Goal: Task Accomplishment & Management: Use online tool/utility

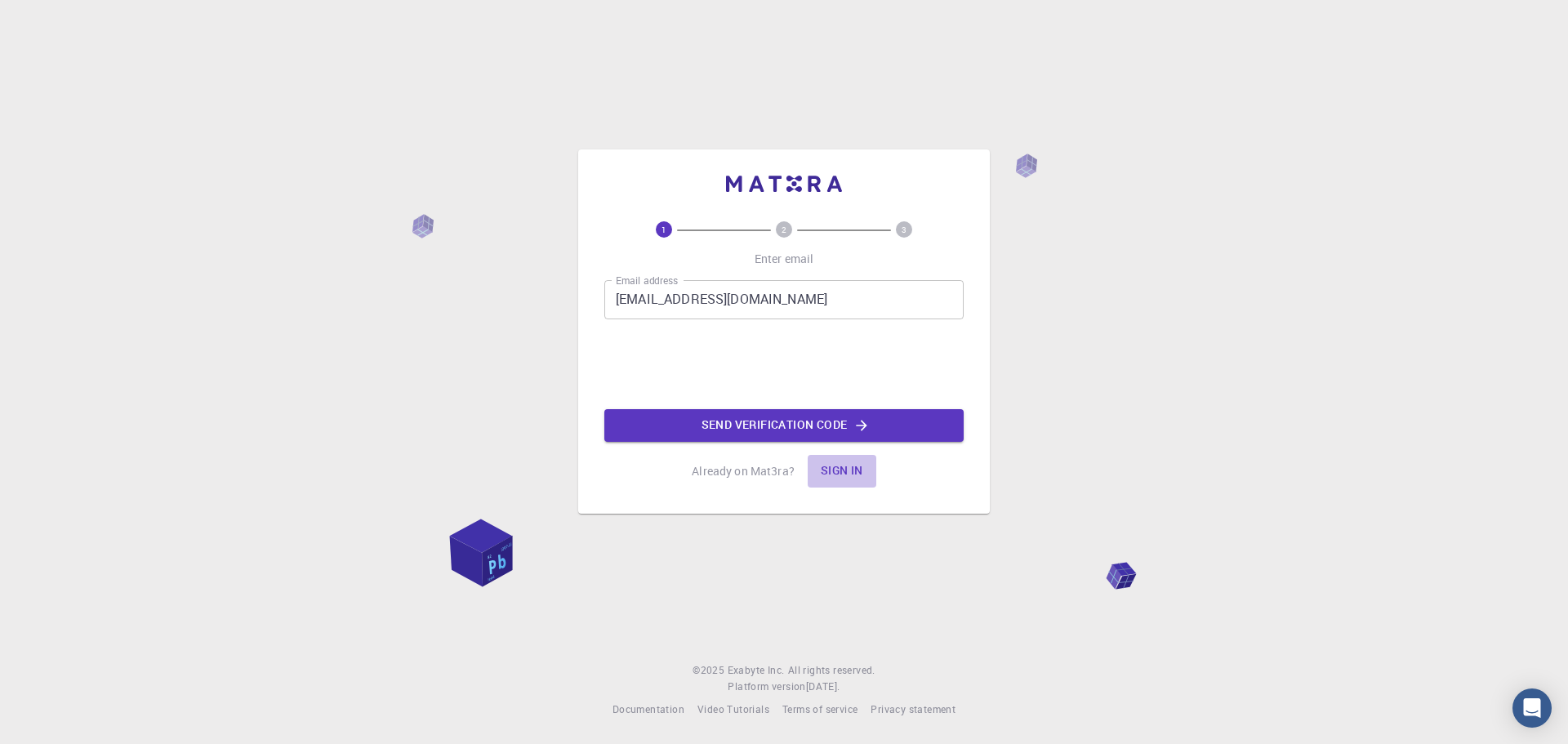
click at [852, 470] on button "Sign in" at bounding box center [842, 471] width 68 height 33
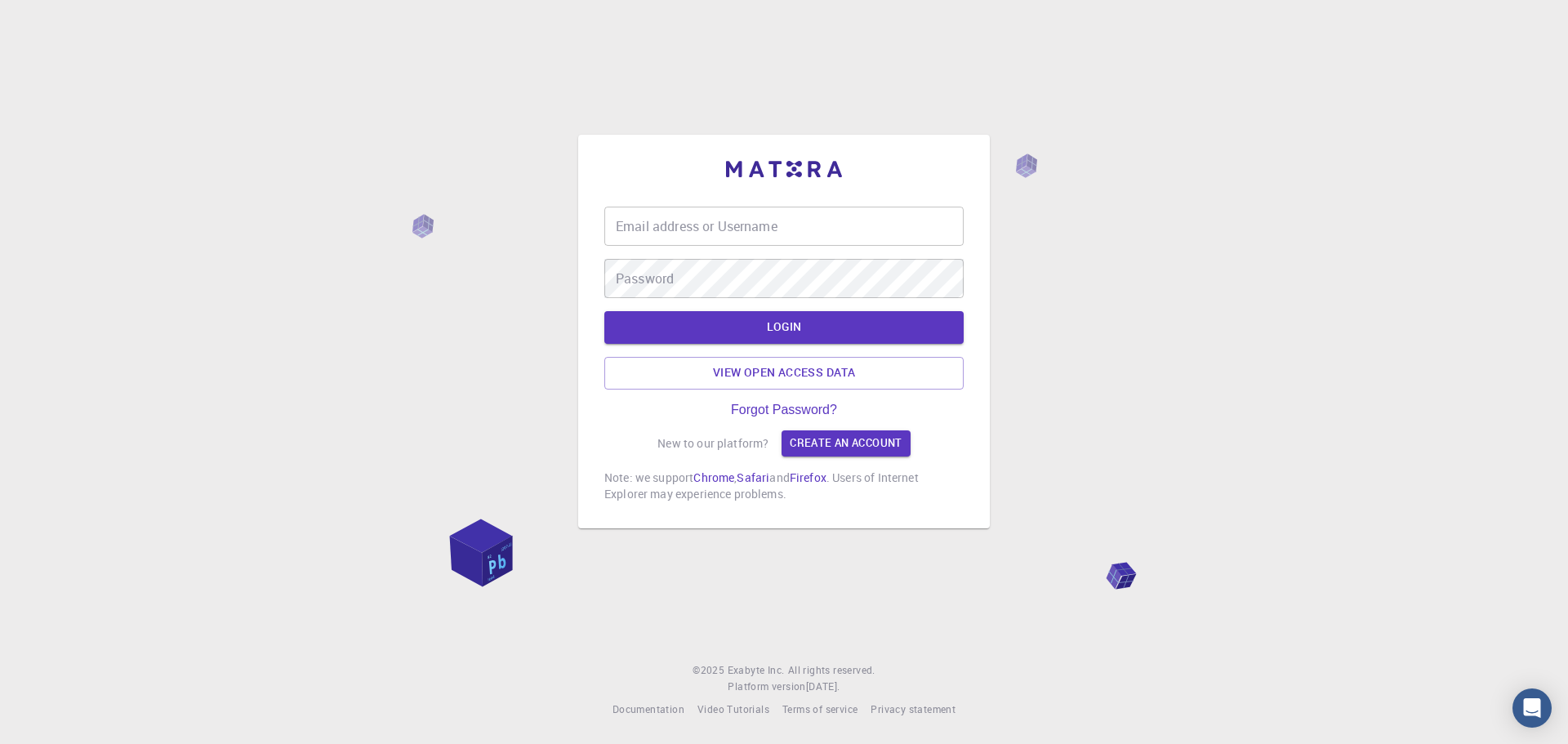
type input "[EMAIL_ADDRESS][DOMAIN_NAME]"
click at [795, 340] on button "LOGIN" at bounding box center [784, 328] width 359 height 33
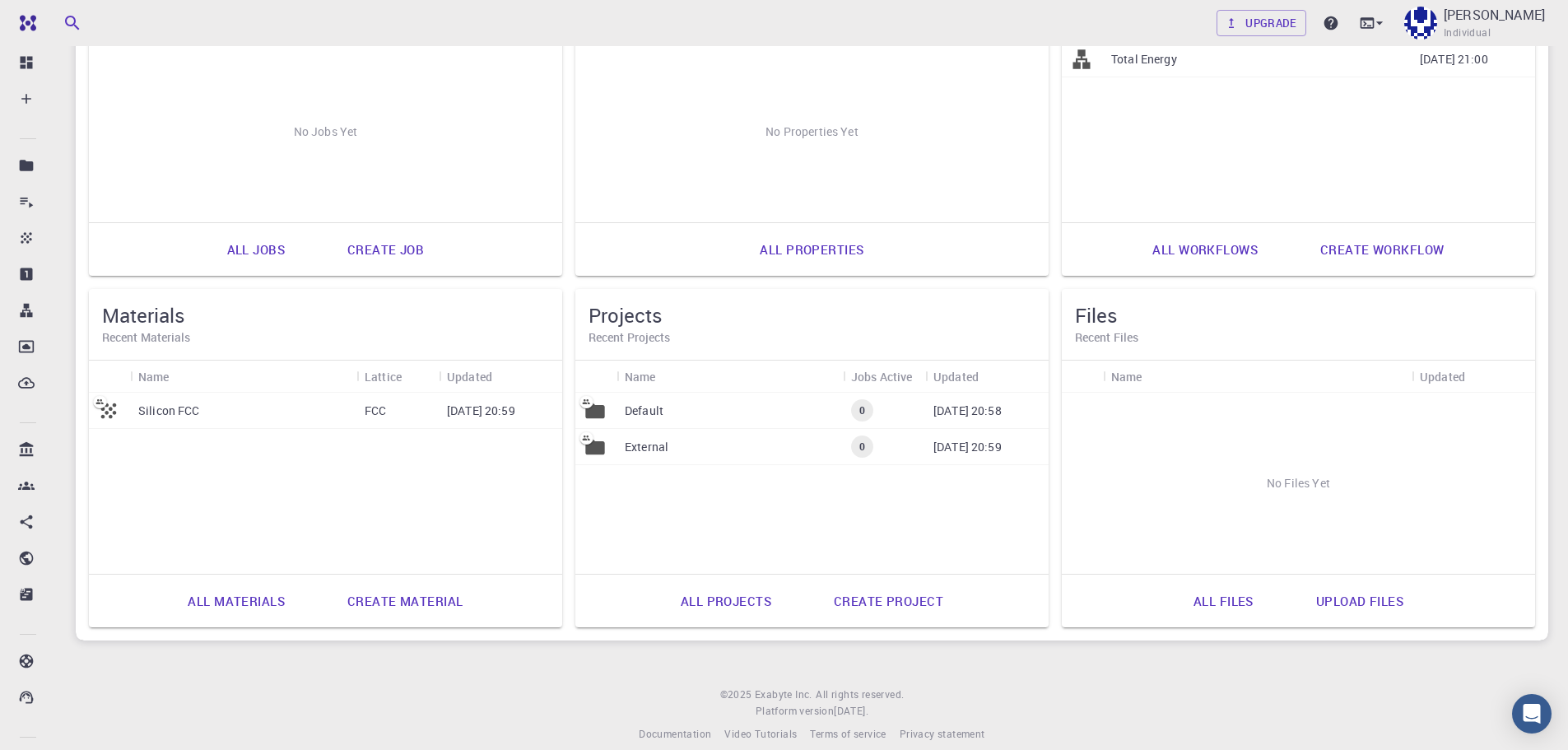
scroll to position [266, 0]
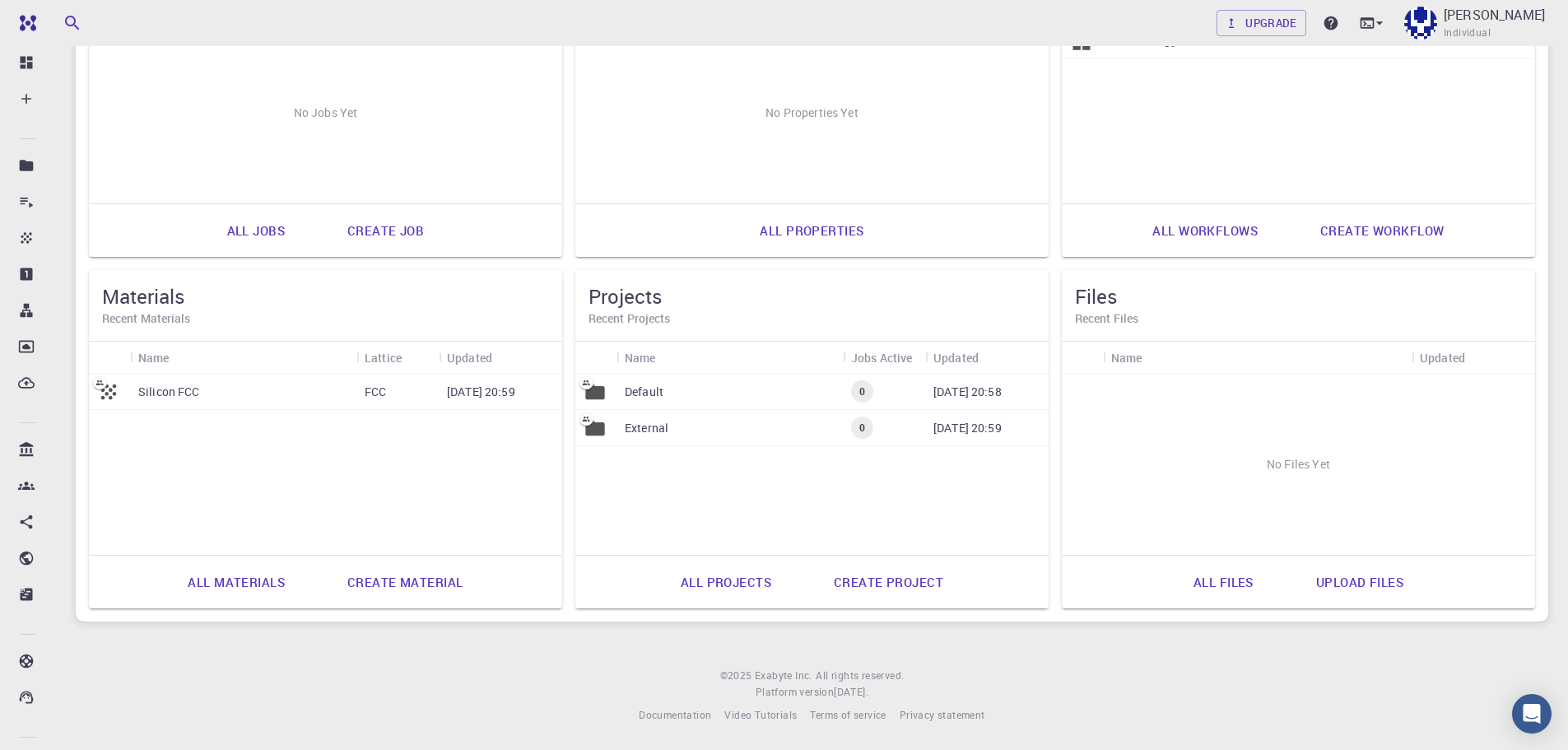
click at [646, 387] on p "Default" at bounding box center [644, 392] width 39 height 17
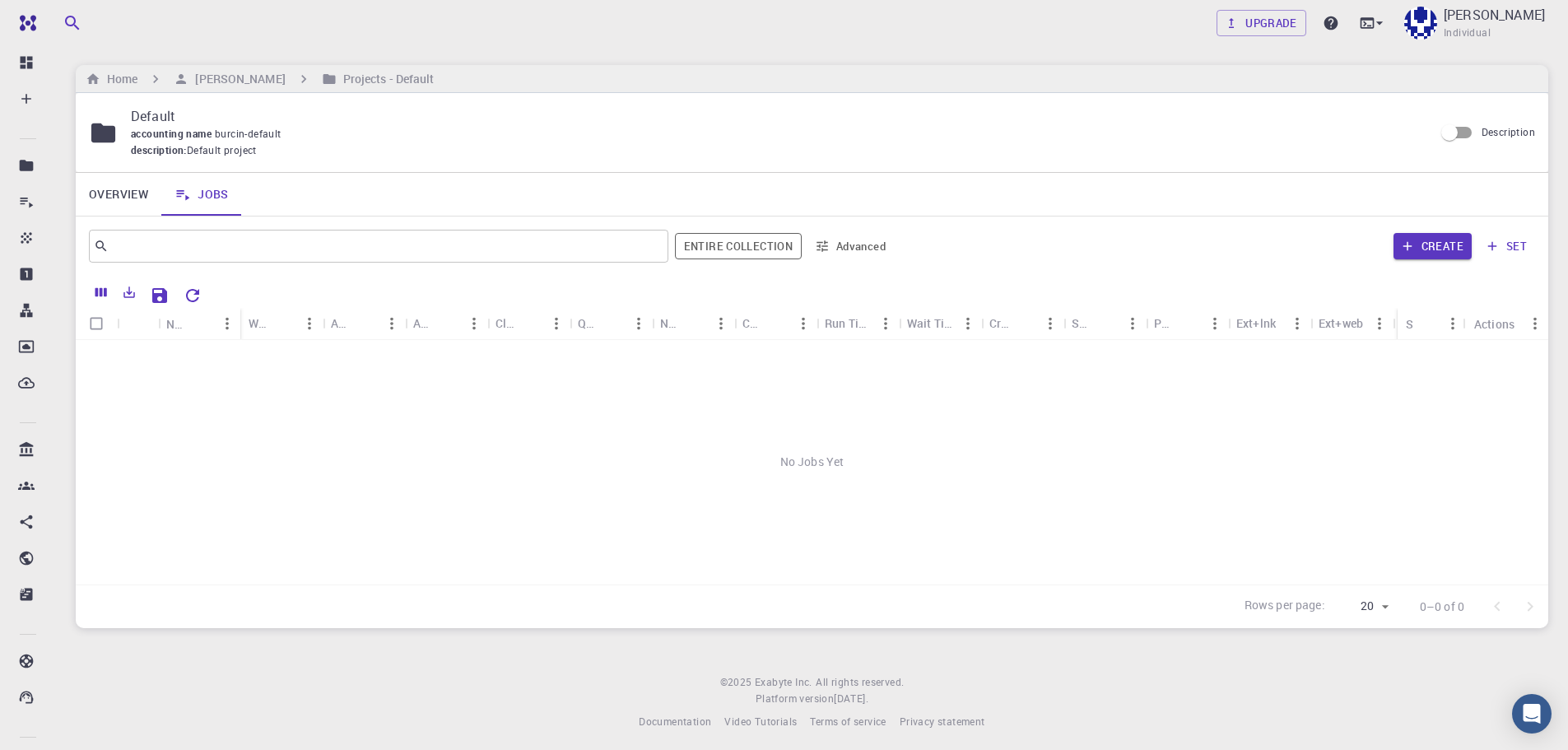
click at [117, 194] on link "Overview" at bounding box center [118, 194] width 85 height 43
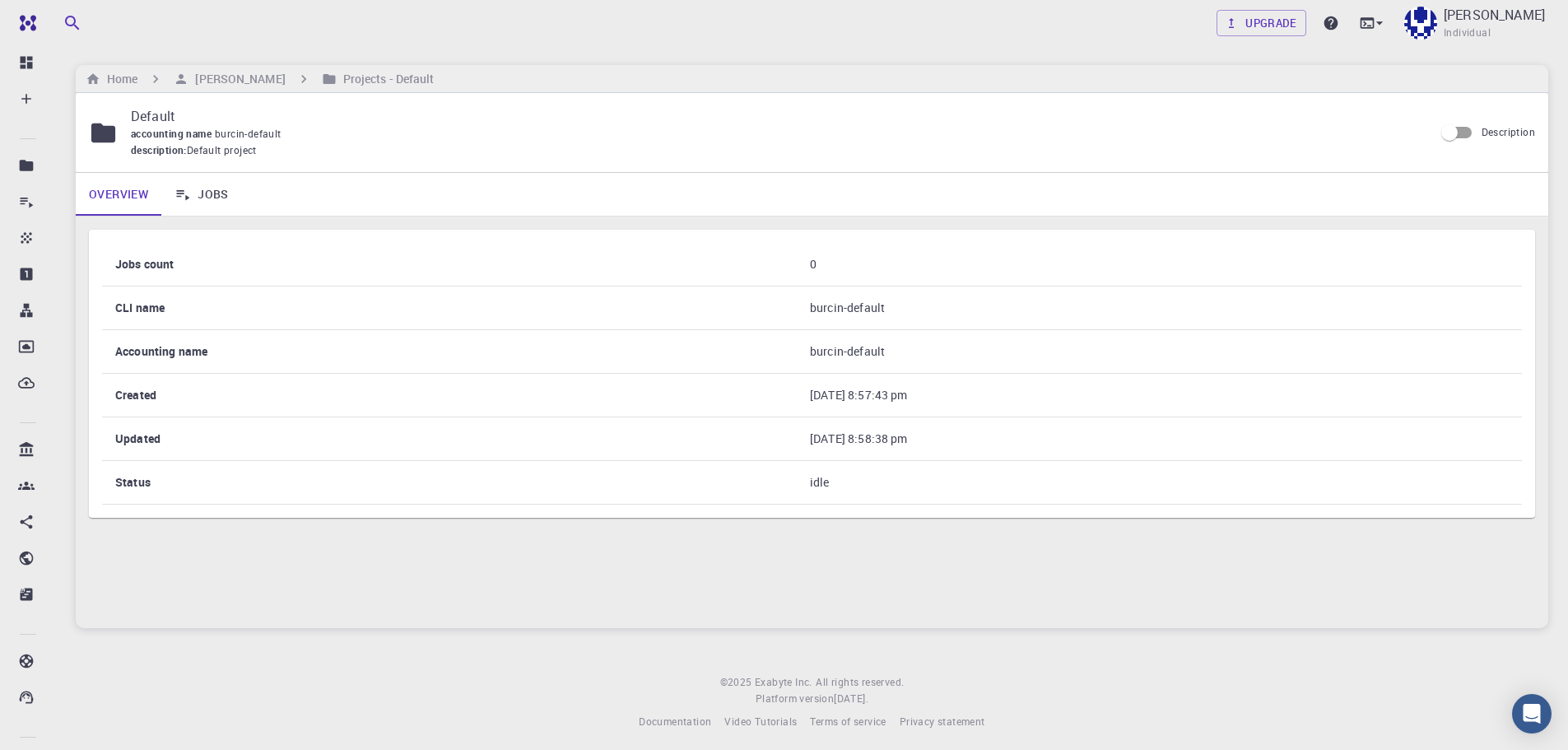
click at [203, 191] on link "Jobs" at bounding box center [201, 194] width 81 height 43
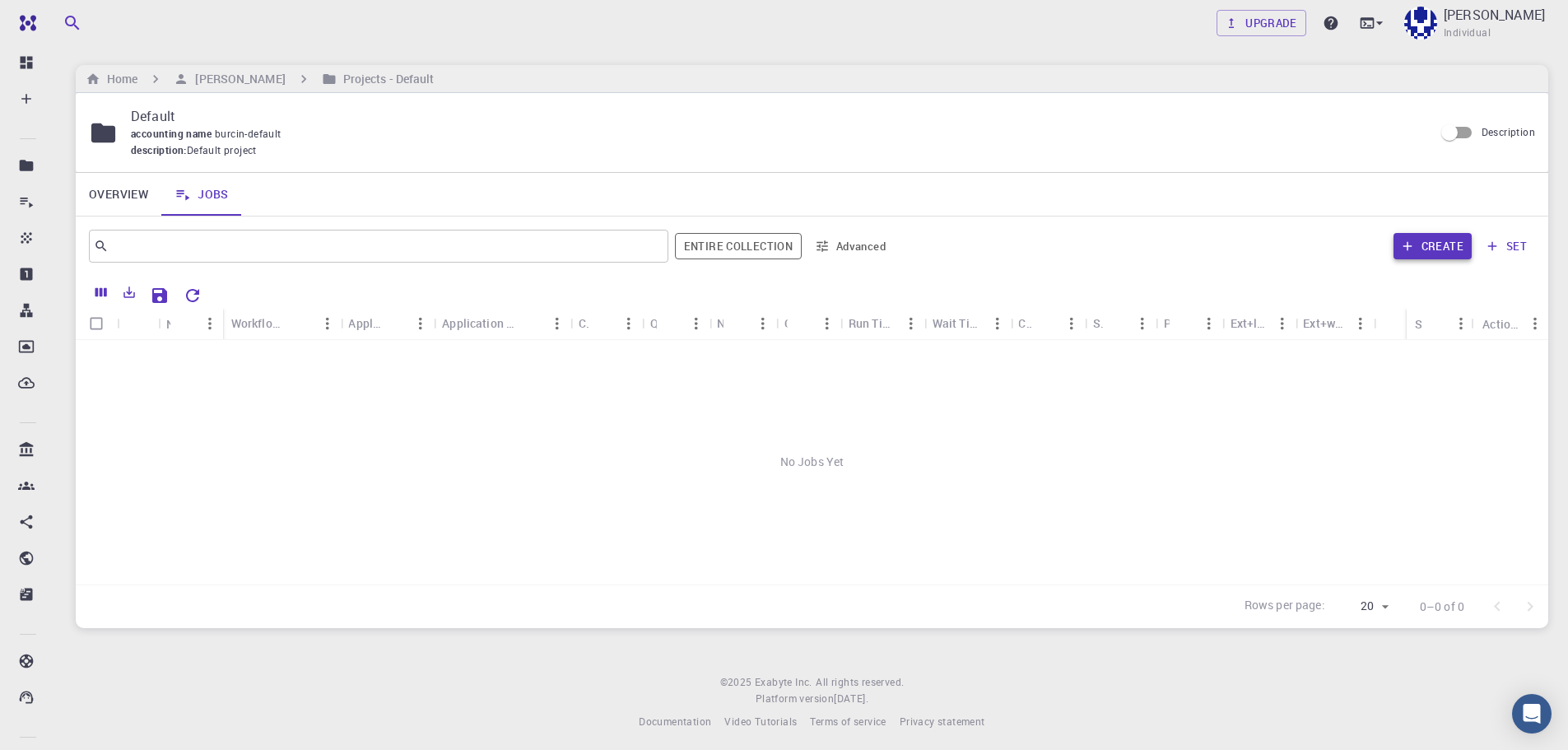
click at [1449, 237] on button "Create" at bounding box center [1433, 247] width 78 height 27
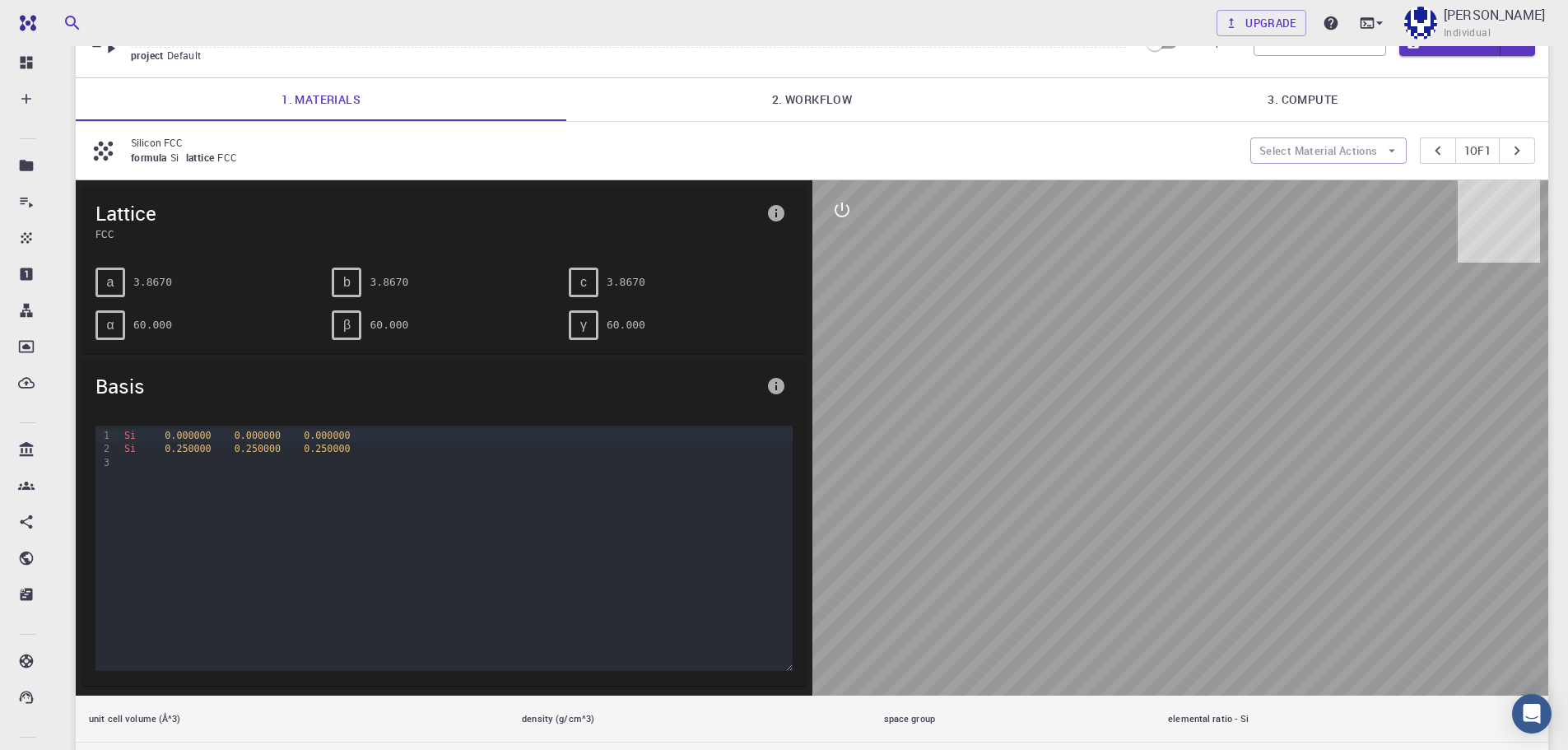
scroll to position [61, 0]
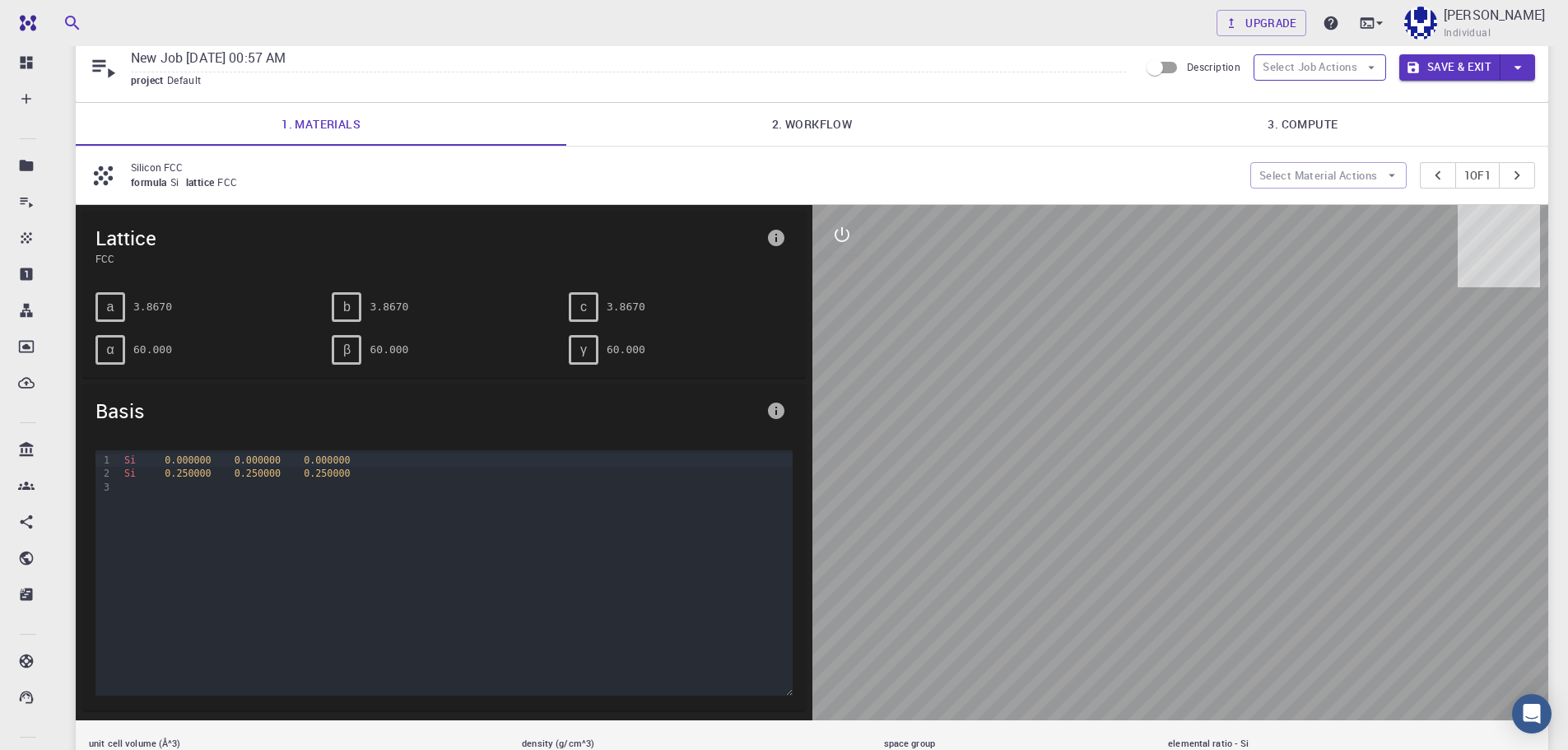
click at [1339, 64] on button "Select Job Actions" at bounding box center [1320, 67] width 133 height 27
click at [1346, 130] on span "Select materials" at bounding box center [1333, 127] width 77 height 17
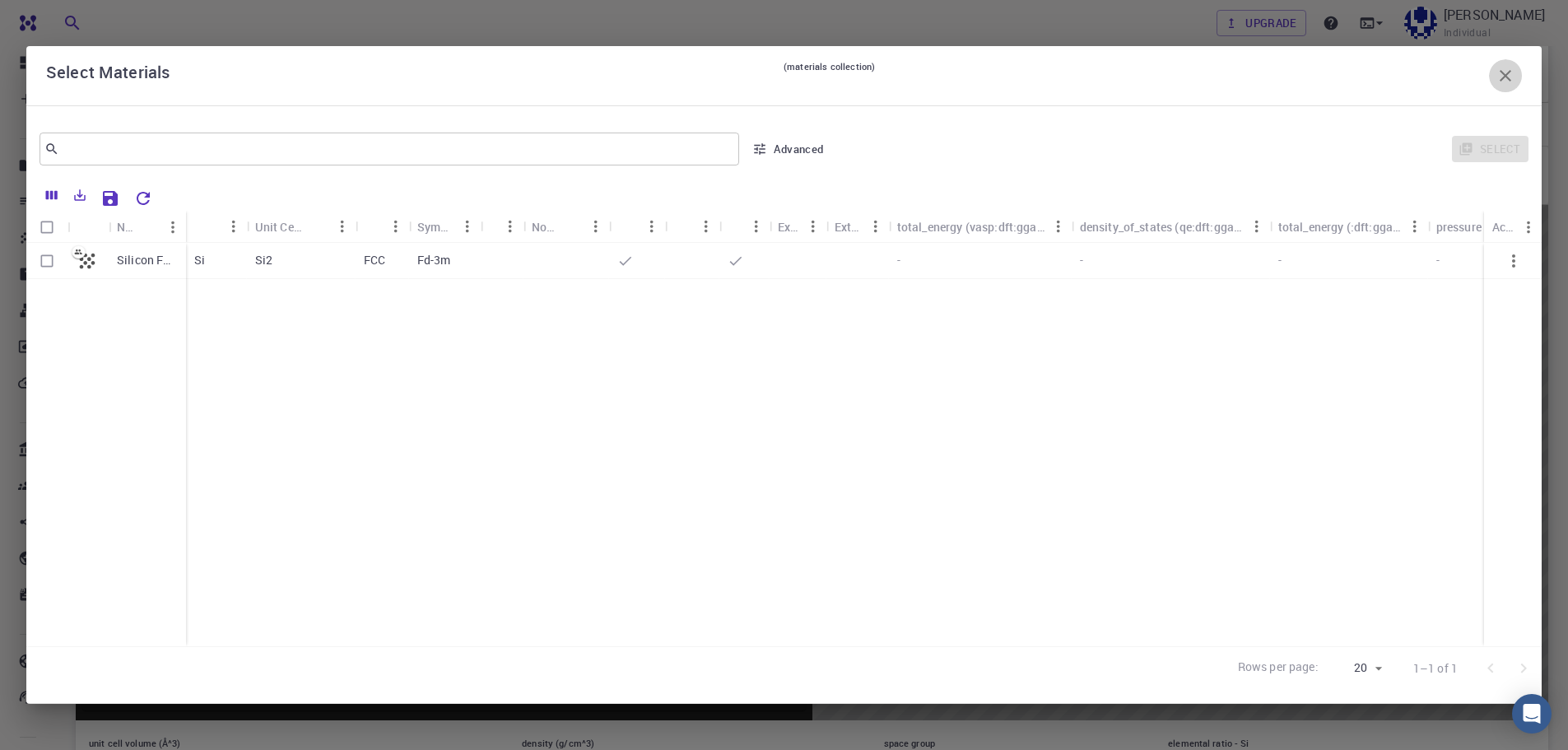
click at [1507, 69] on icon "button" at bounding box center [1506, 76] width 20 height 20
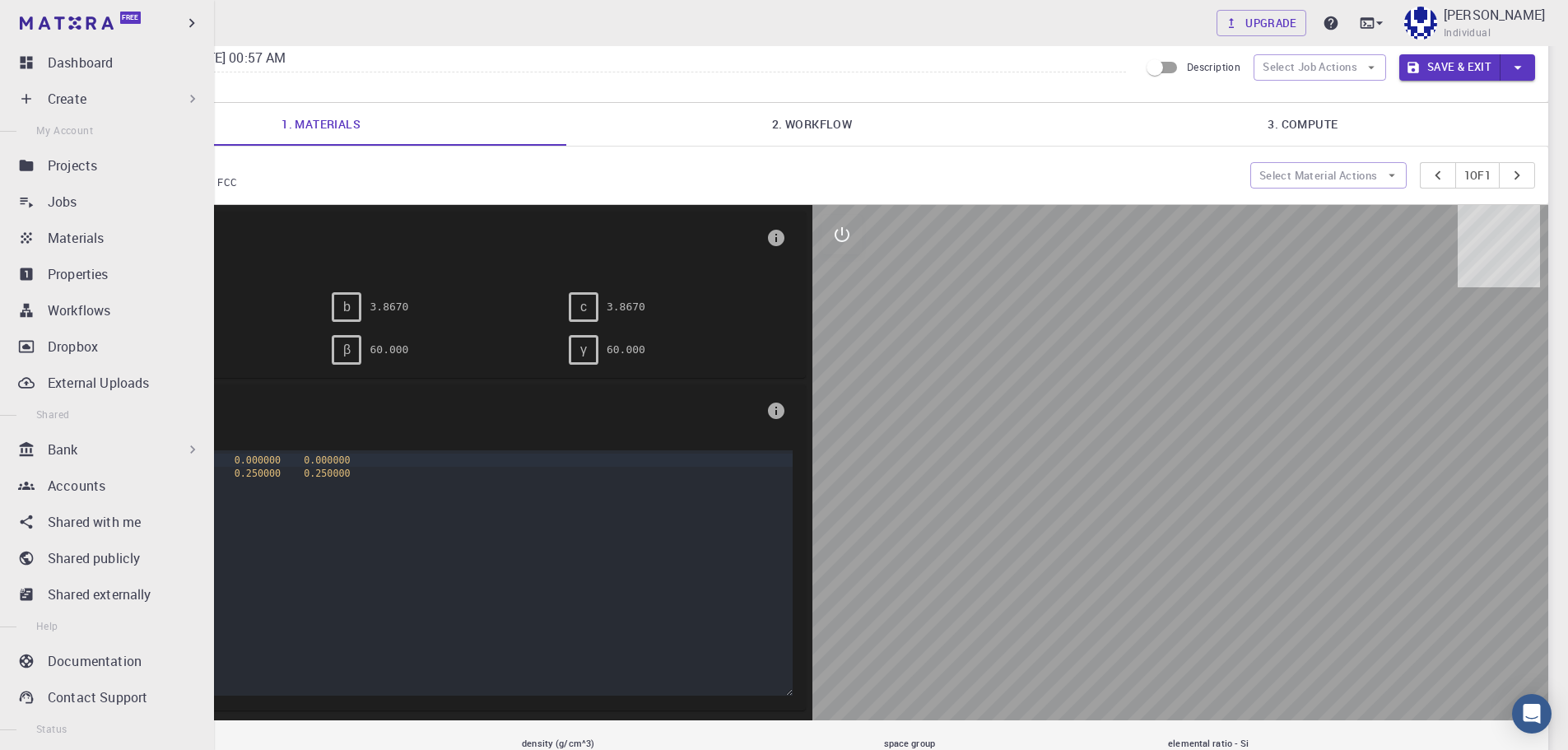
click at [93, 453] on div "Bank" at bounding box center [125, 450] width 153 height 20
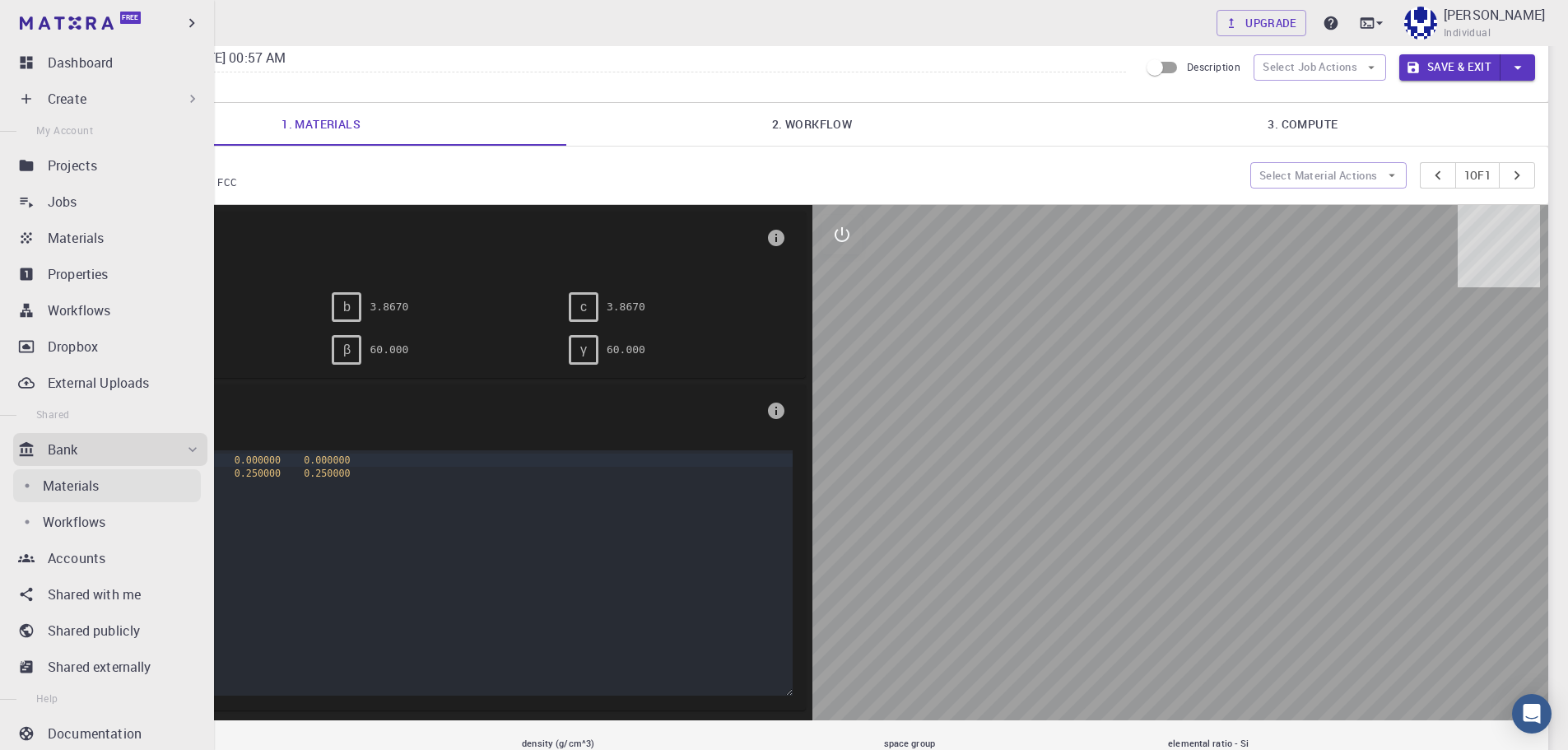
click at [75, 485] on p "Materials" at bounding box center [71, 486] width 56 height 20
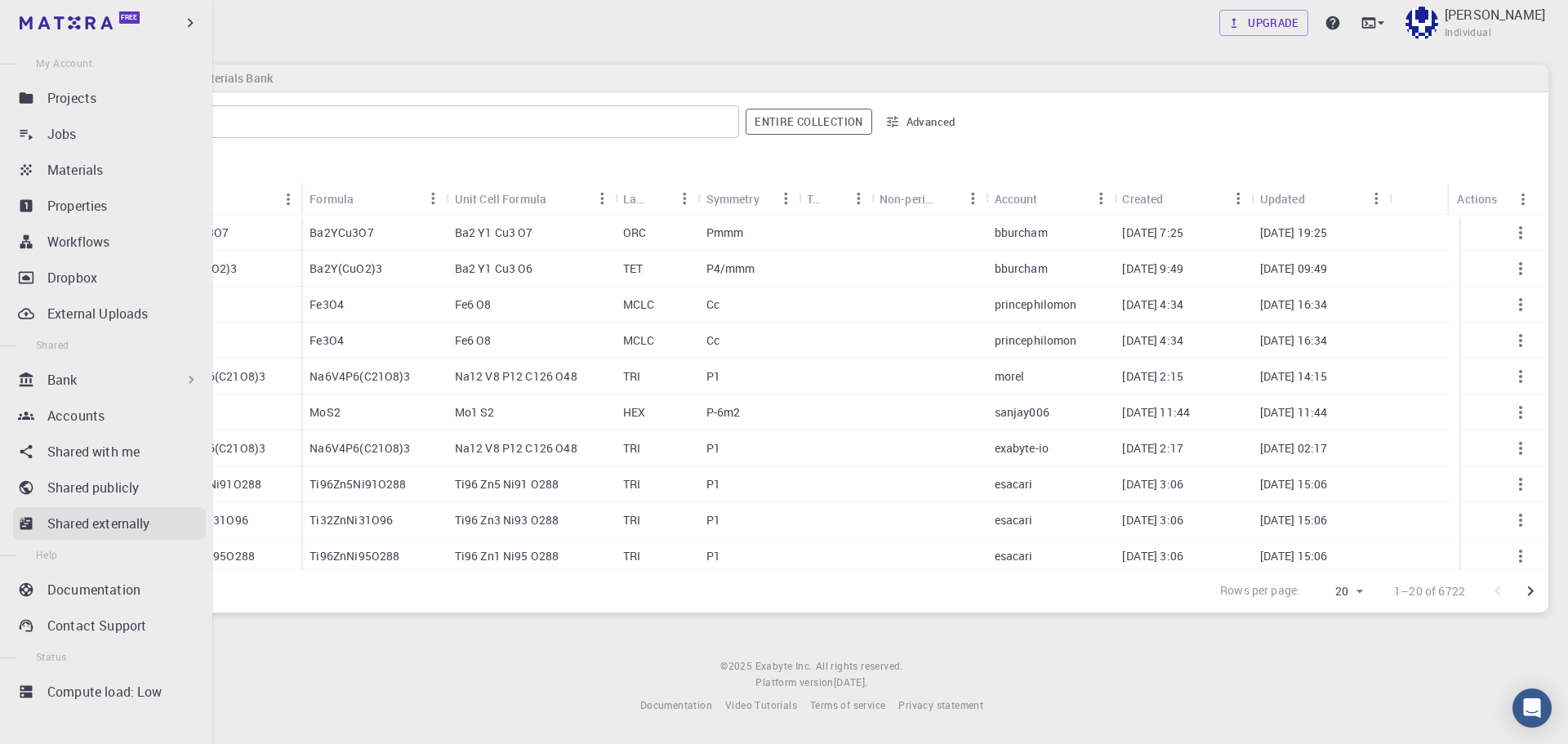
scroll to position [69, 0]
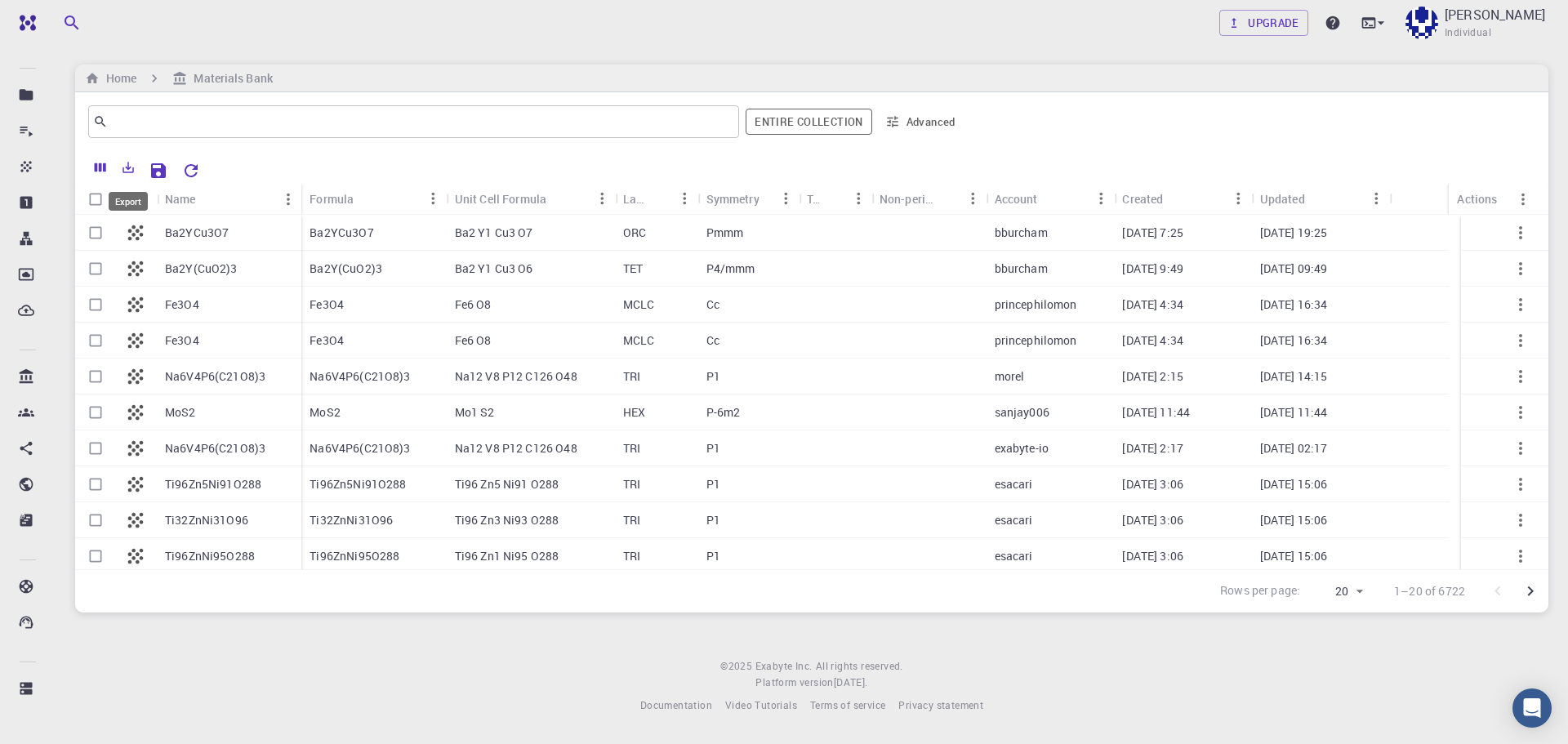
click at [124, 165] on icon "Export" at bounding box center [128, 167] width 15 height 15
click at [98, 160] on icon "Columns" at bounding box center [100, 167] width 15 height 15
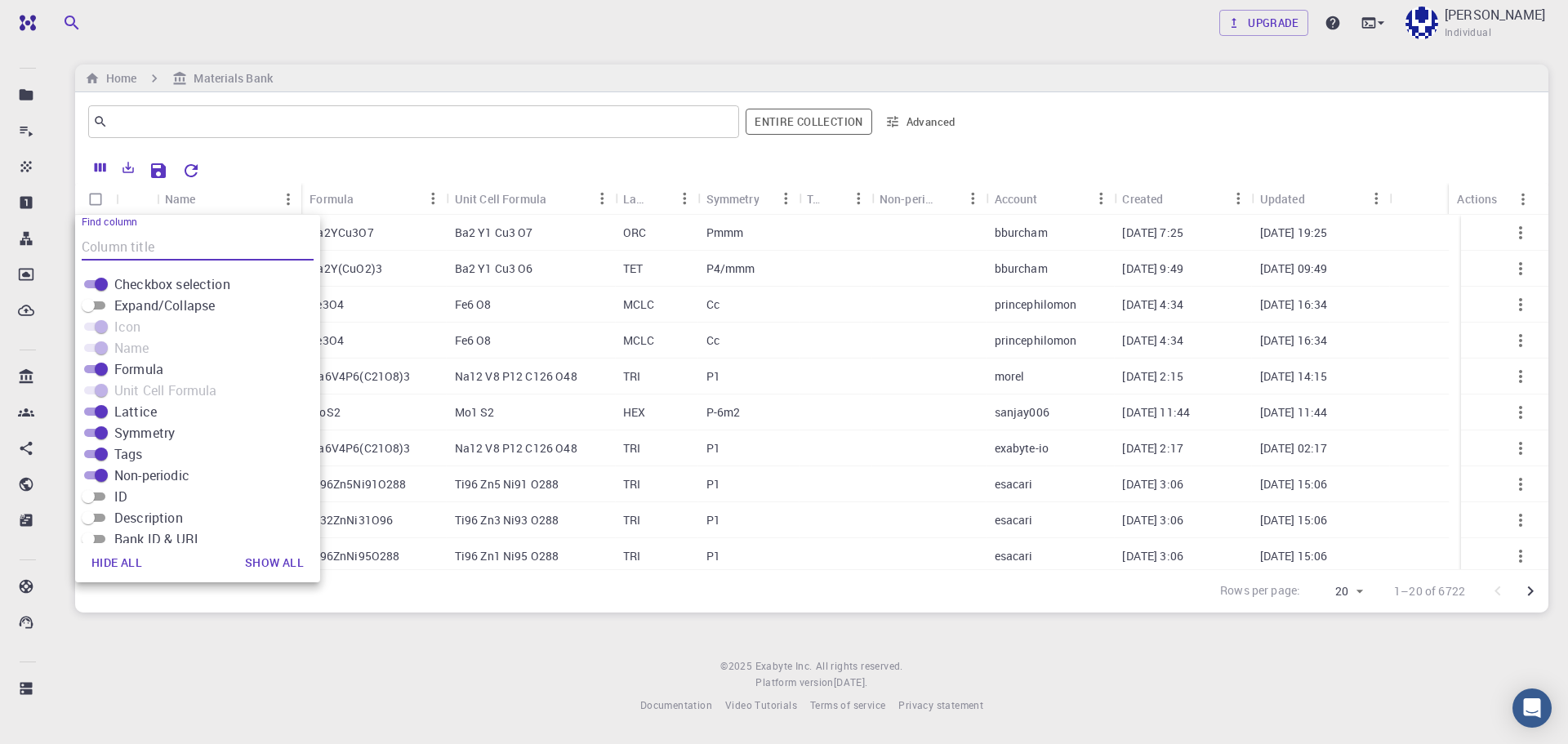
click at [98, 160] on icon "Columns" at bounding box center [100, 167] width 15 height 15
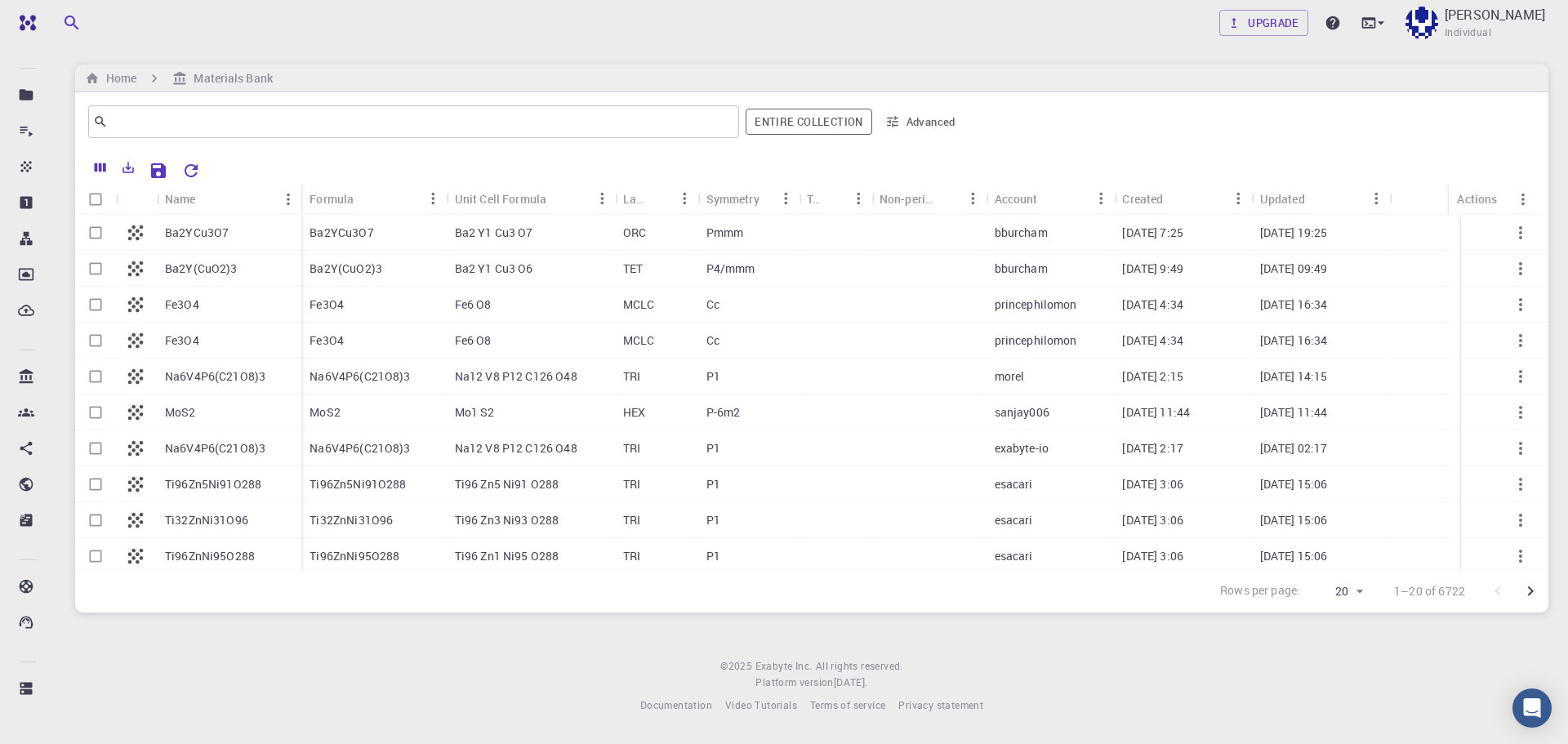
click at [98, 160] on icon "Columns" at bounding box center [100, 167] width 15 height 15
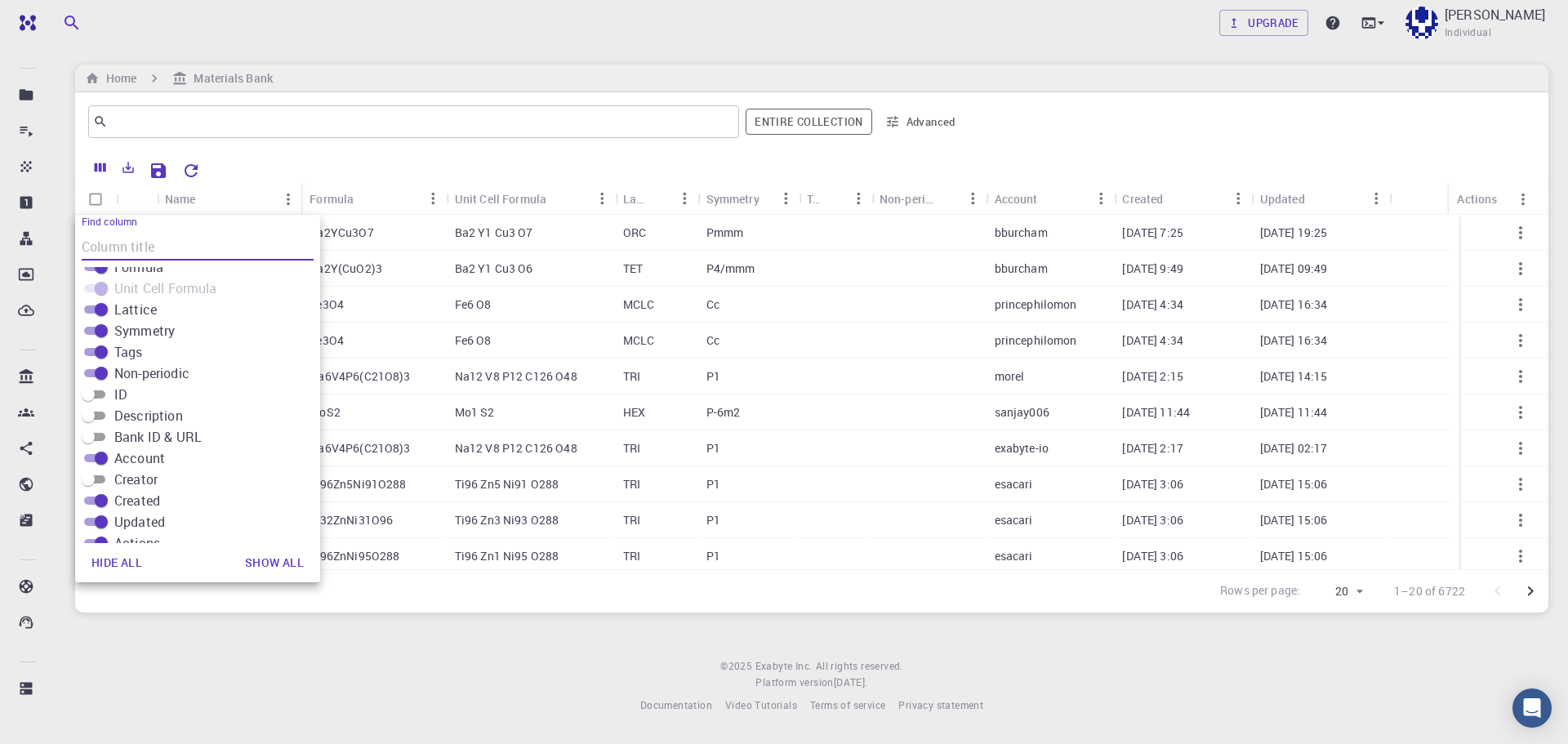
scroll to position [119, 0]
click at [105, 165] on icon "Columns" at bounding box center [100, 167] width 12 height 9
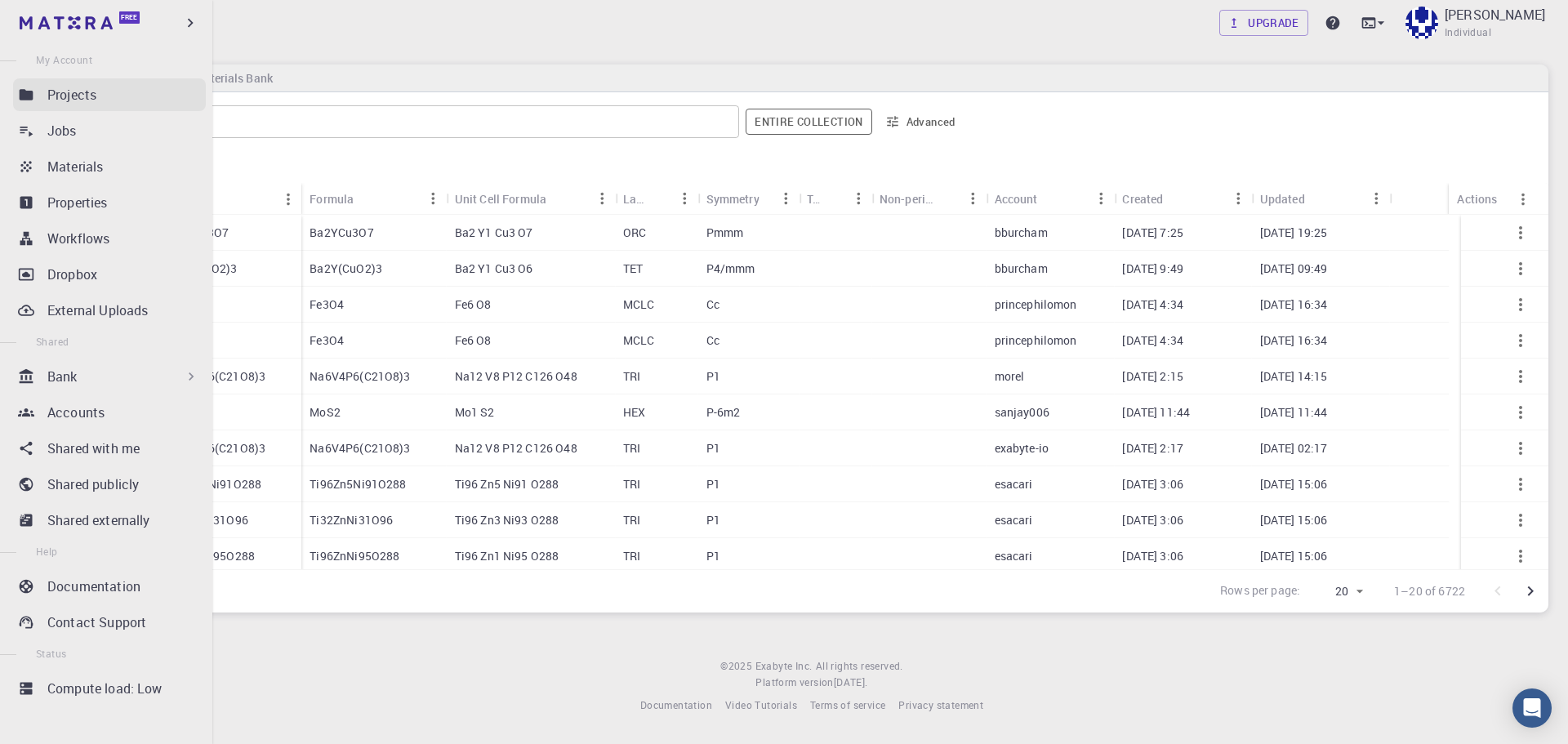
click at [35, 96] on link "Projects" at bounding box center [110, 95] width 193 height 33
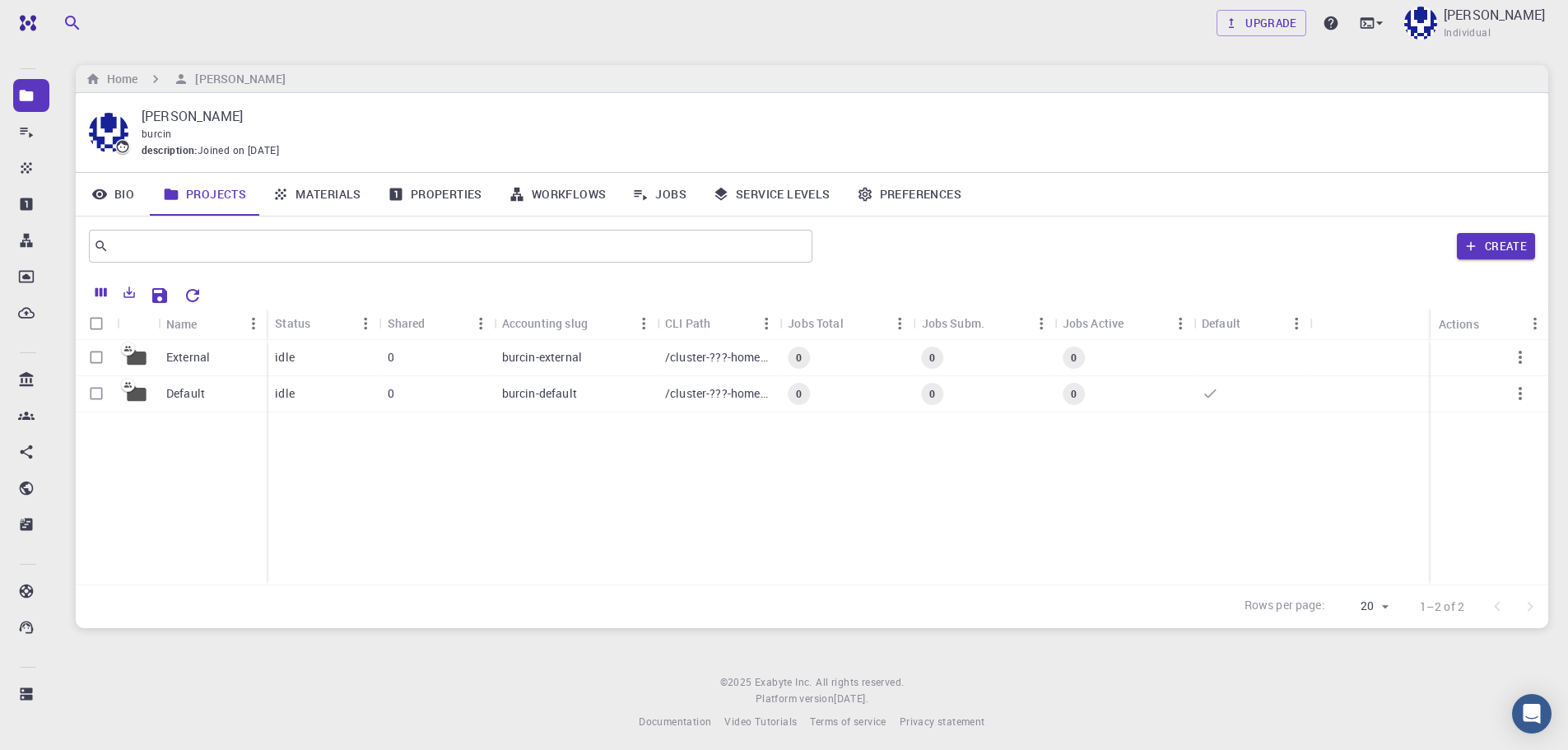
click at [423, 187] on link "Properties" at bounding box center [435, 194] width 121 height 43
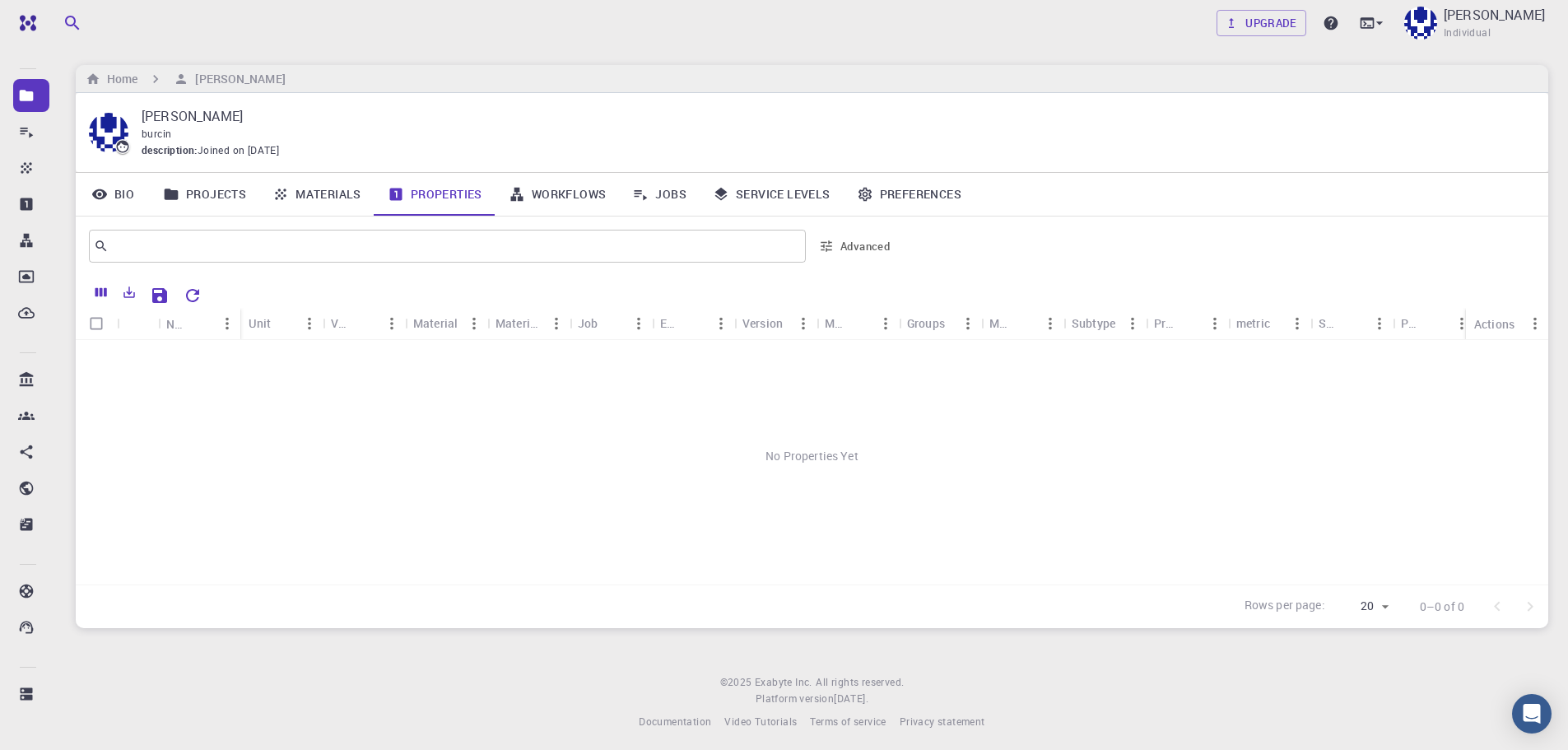
click at [329, 204] on link "Materials" at bounding box center [316, 194] width 115 height 43
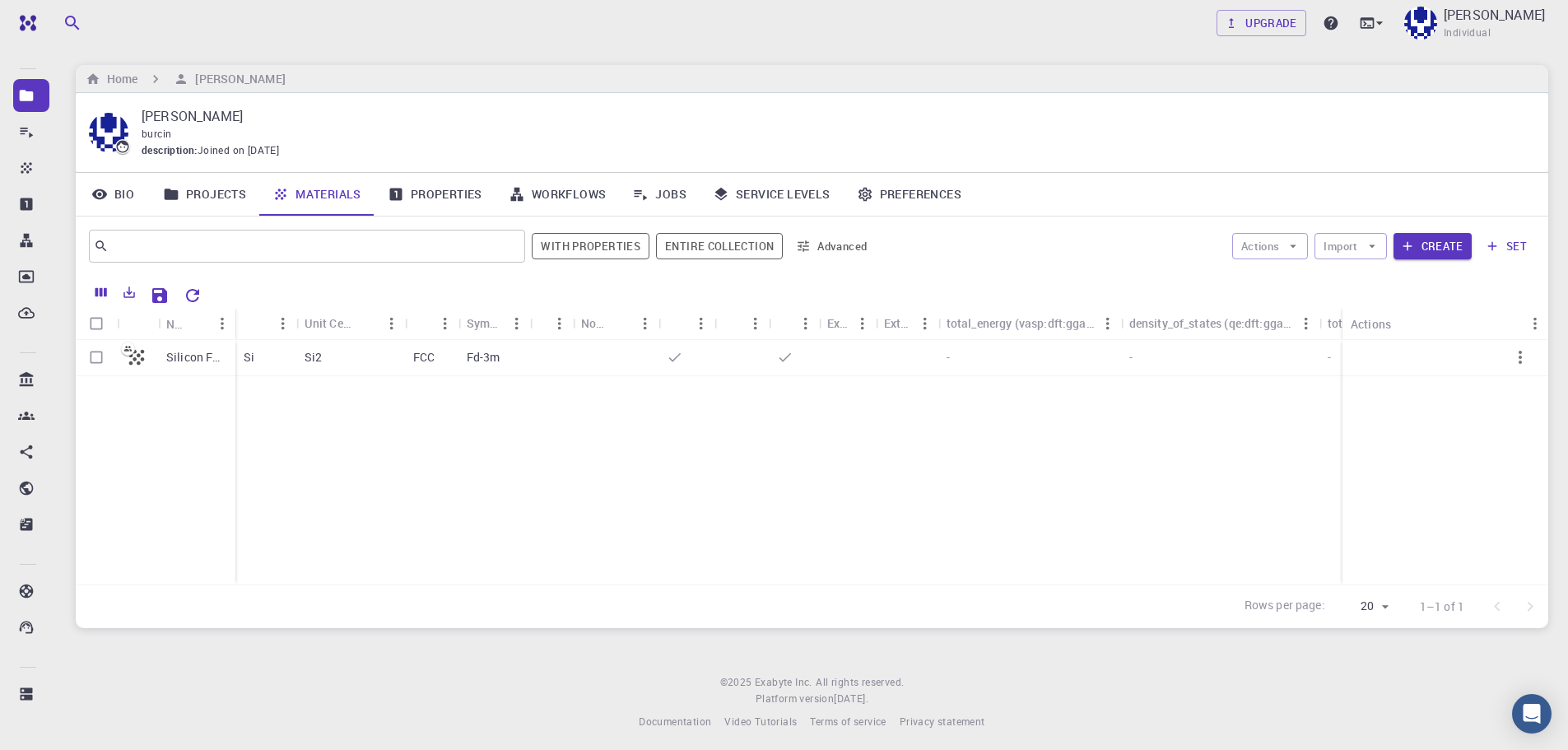
click at [555, 197] on link "Workflows" at bounding box center [558, 194] width 125 height 43
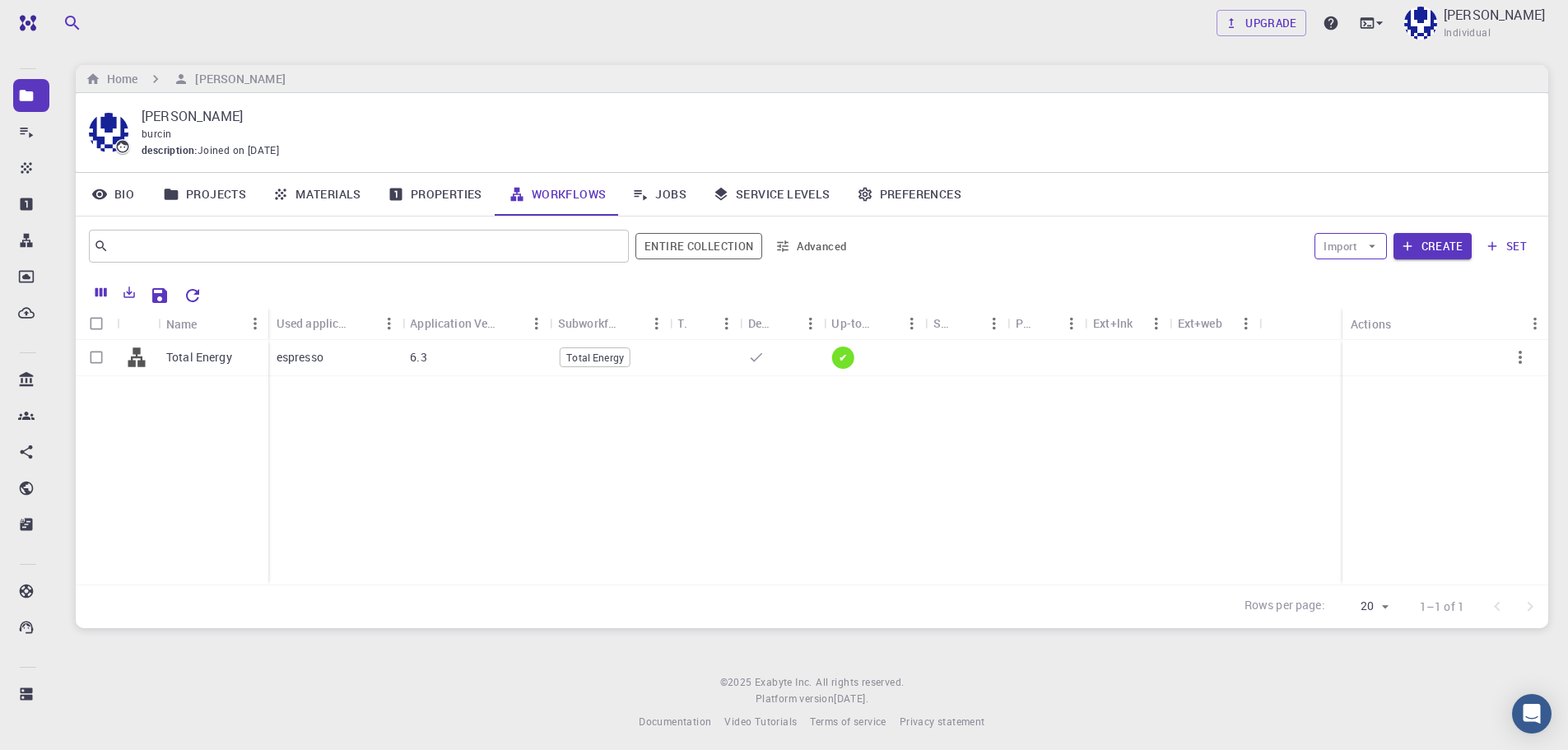
click at [1371, 244] on icon "button" at bounding box center [1372, 247] width 15 height 15
click at [1389, 275] on span "Import From Bank" at bounding box center [1401, 279] width 85 height 17
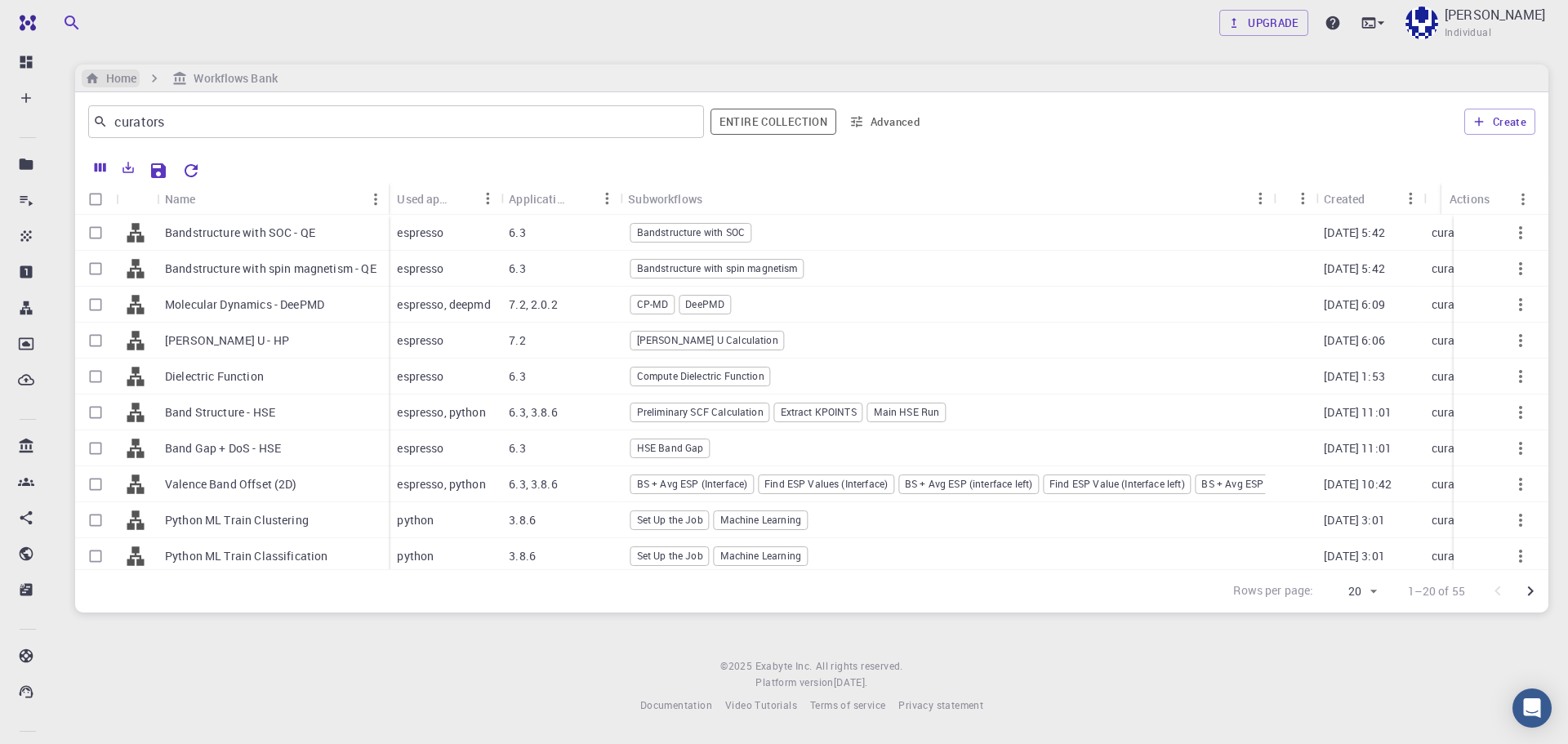
click at [103, 76] on h6 "Home" at bounding box center [118, 78] width 37 height 18
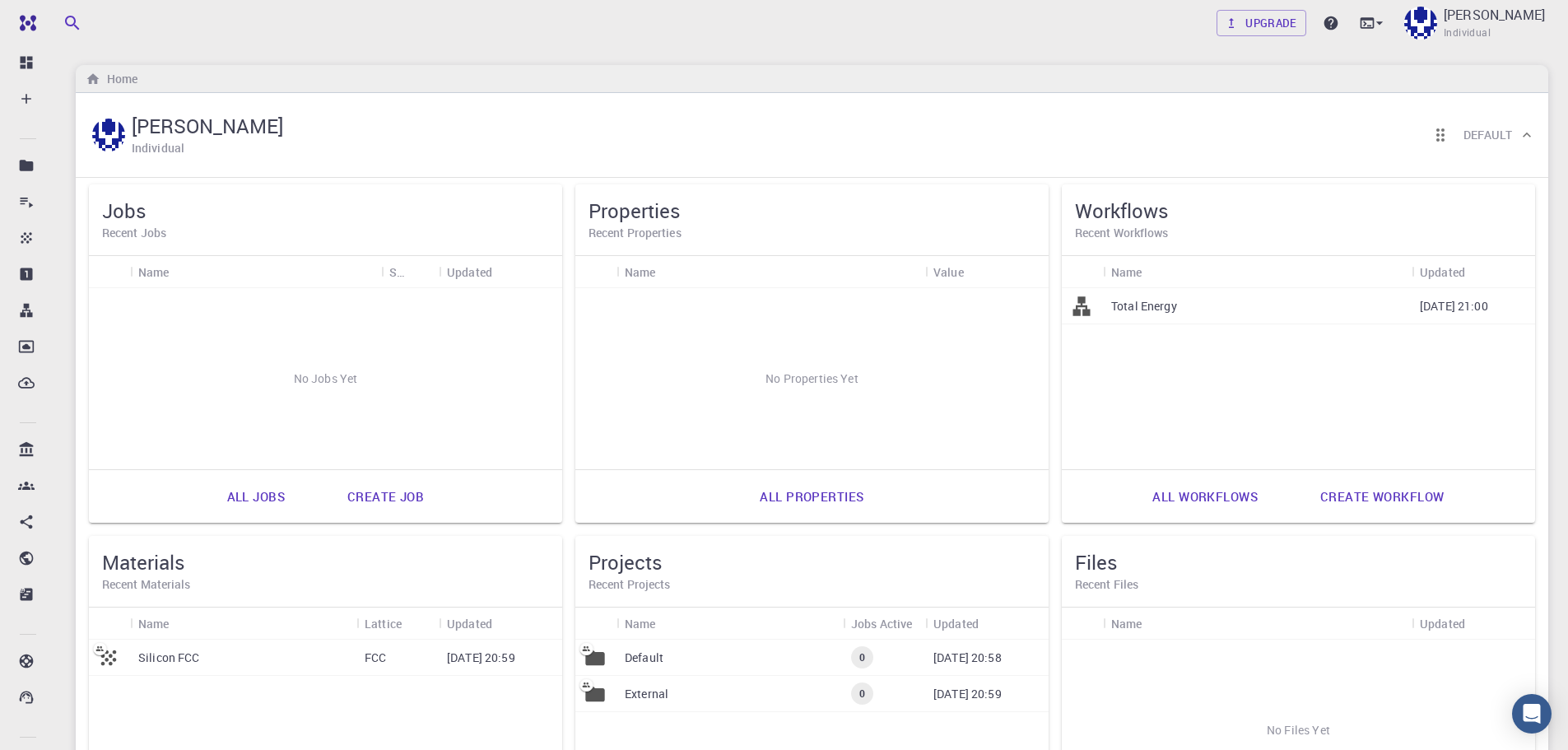
click at [373, 497] on link "Create job" at bounding box center [386, 497] width 113 height 40
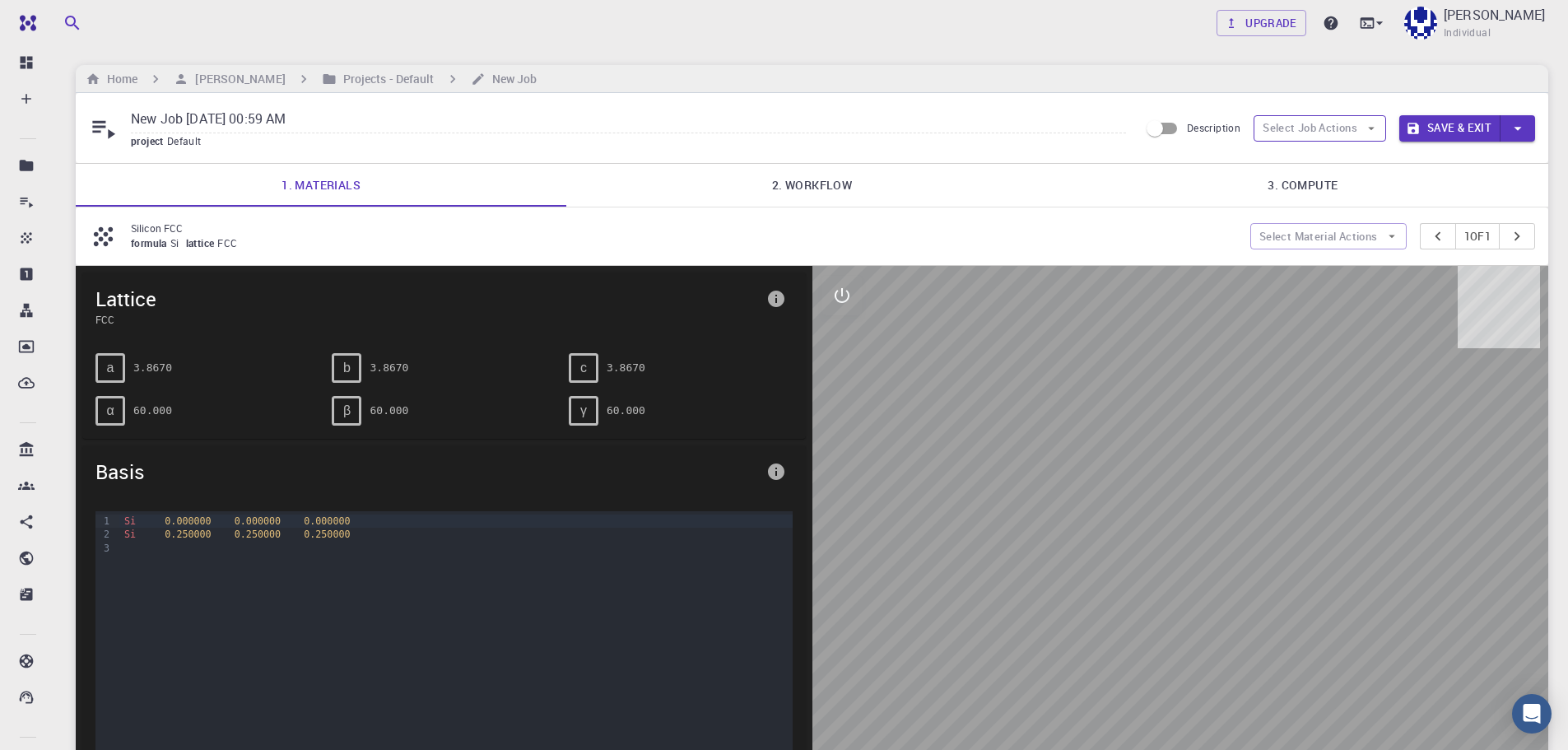
click at [1292, 130] on button "Select Job Actions" at bounding box center [1320, 129] width 133 height 27
click at [1312, 184] on span "Select materials" at bounding box center [1333, 188] width 77 height 17
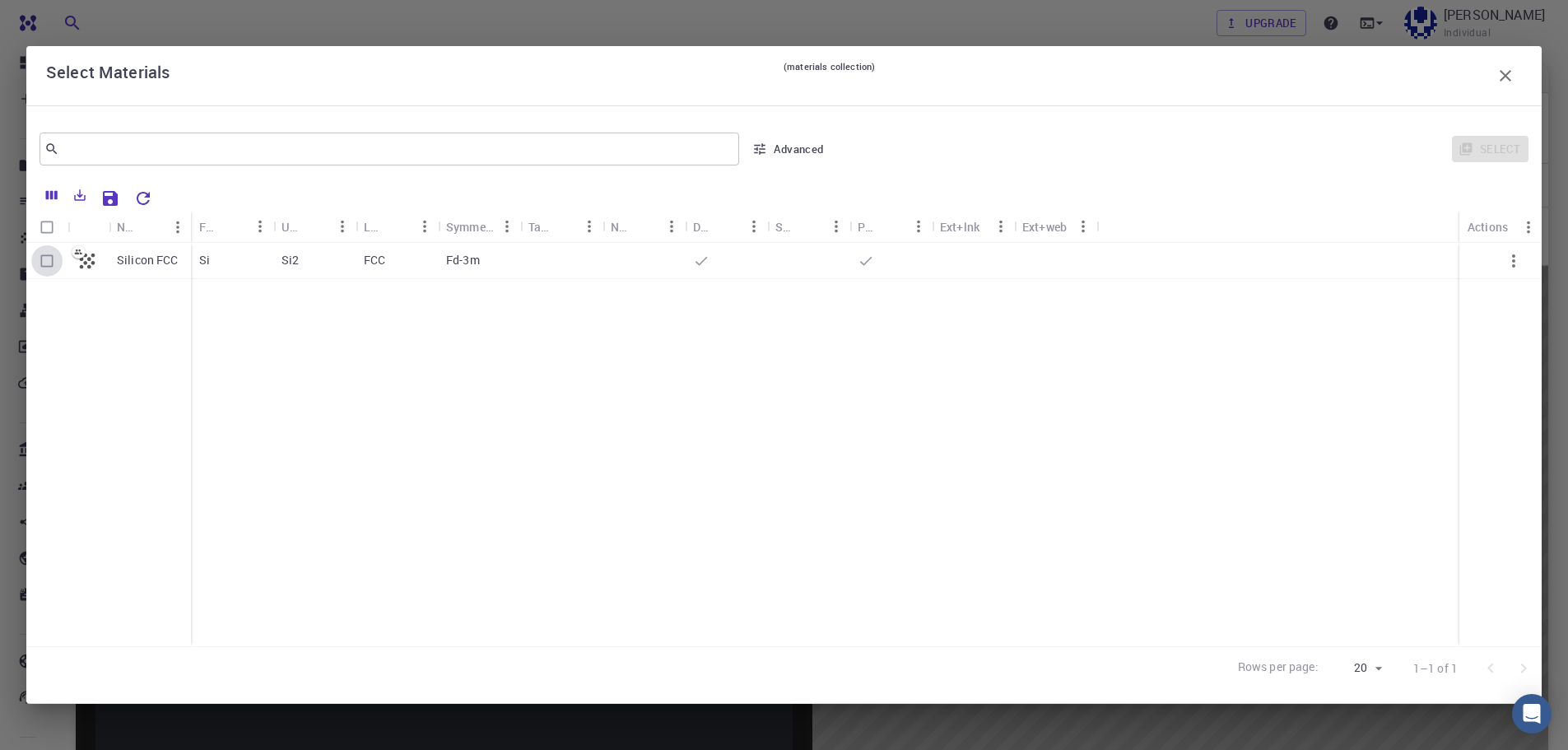
click at [49, 257] on input "Select row" at bounding box center [47, 262] width 32 height 32
checkbox input "true"
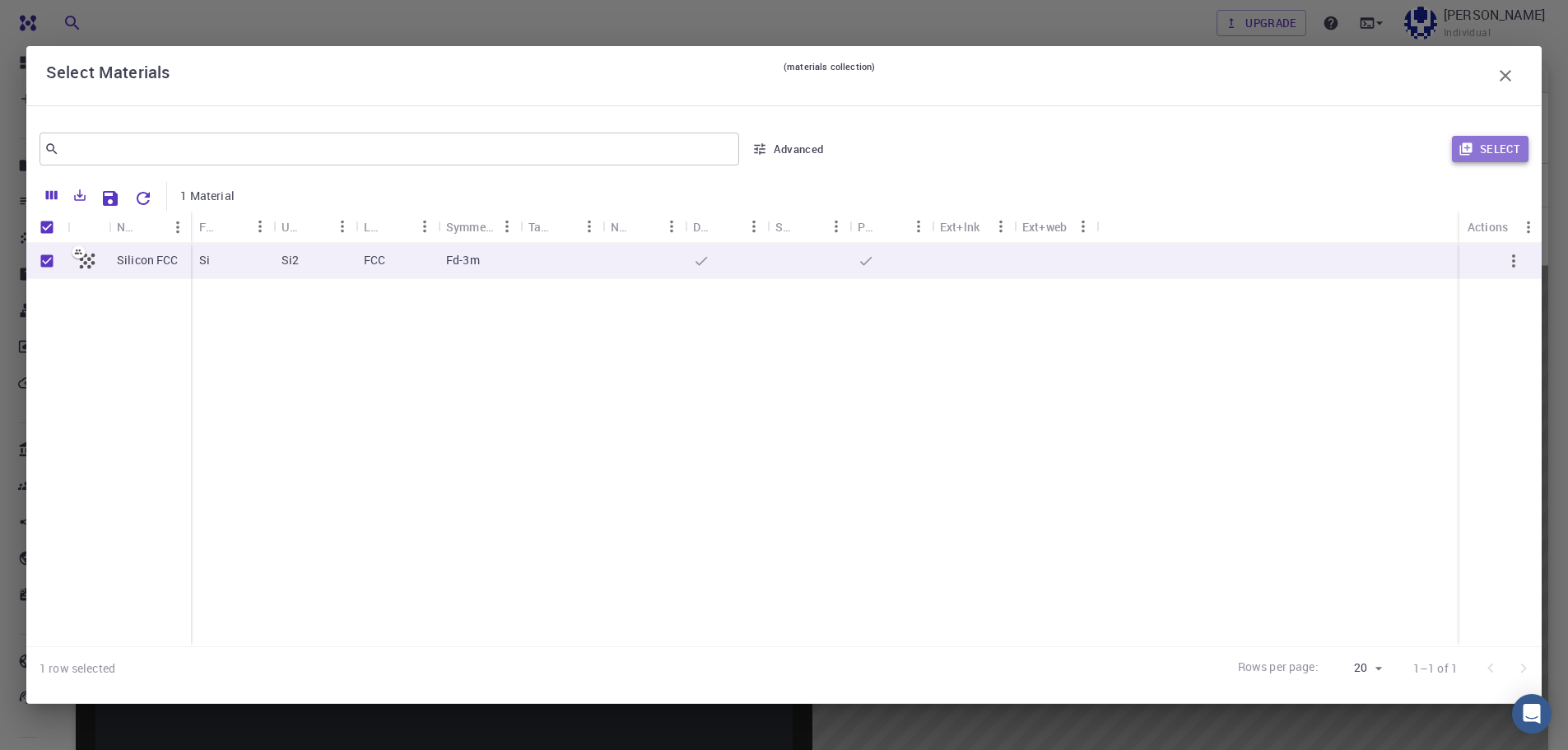
click at [1452, 148] on button "Select" at bounding box center [1490, 150] width 76 height 27
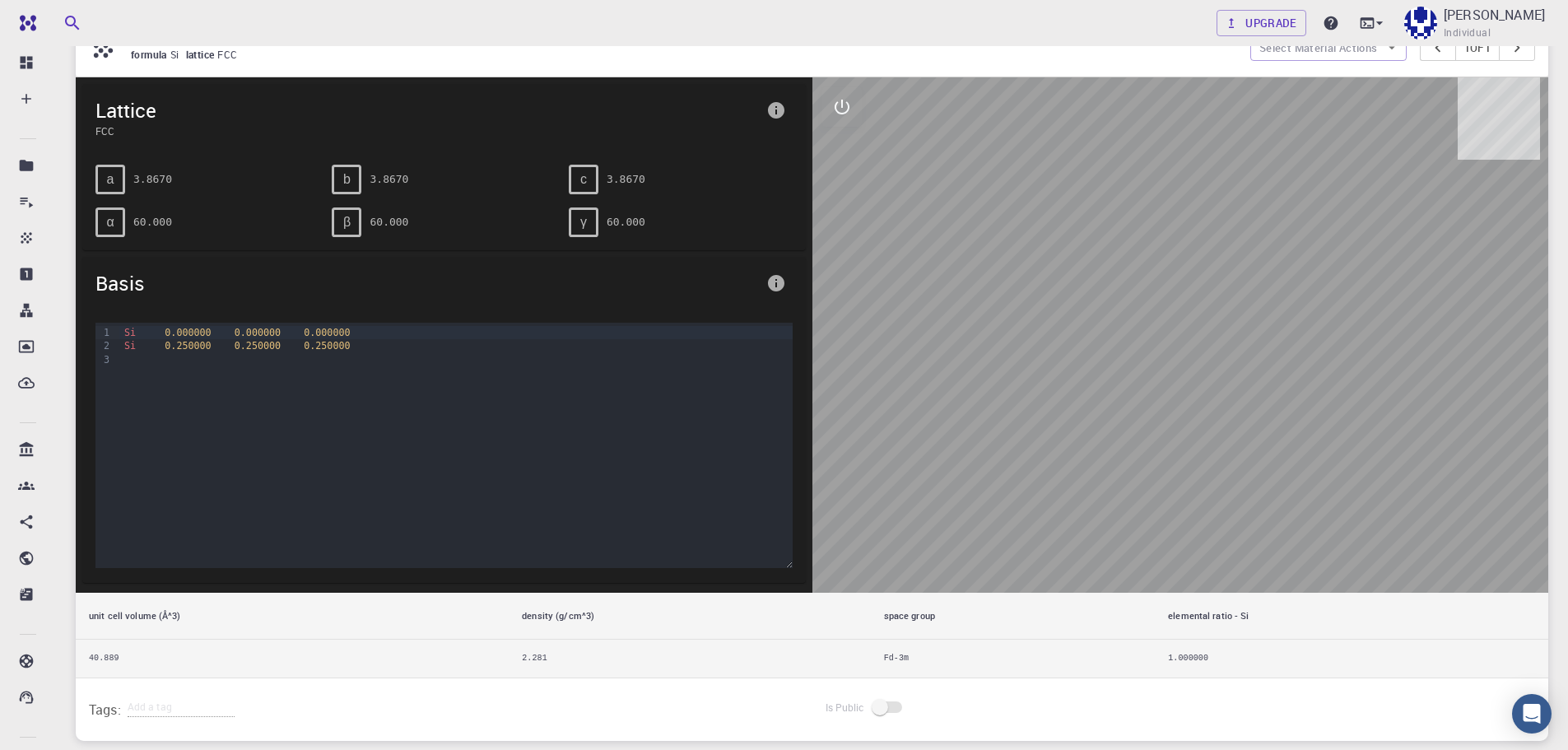
scroll to position [308, 0]
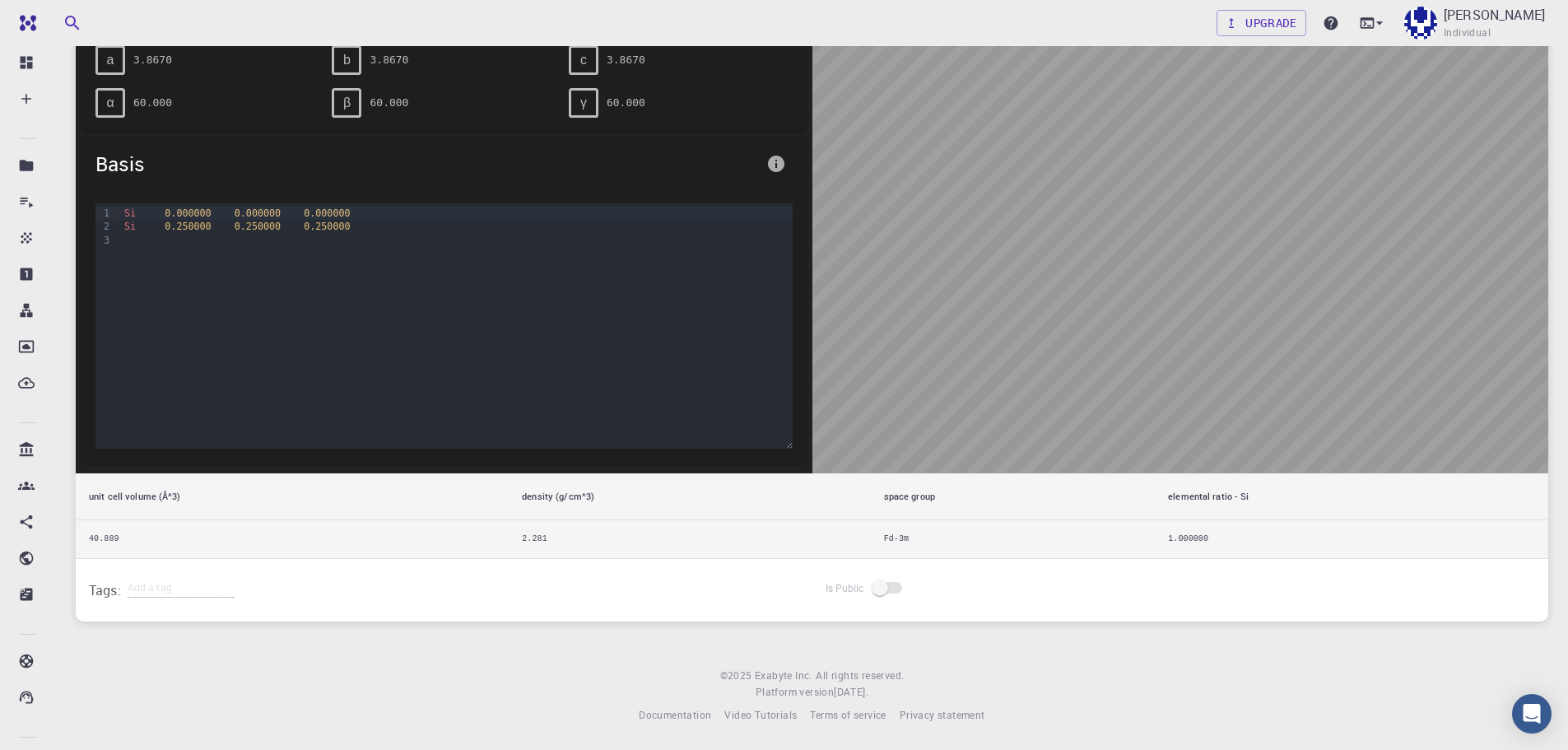
click at [169, 240] on div at bounding box center [456, 241] width 672 height 13
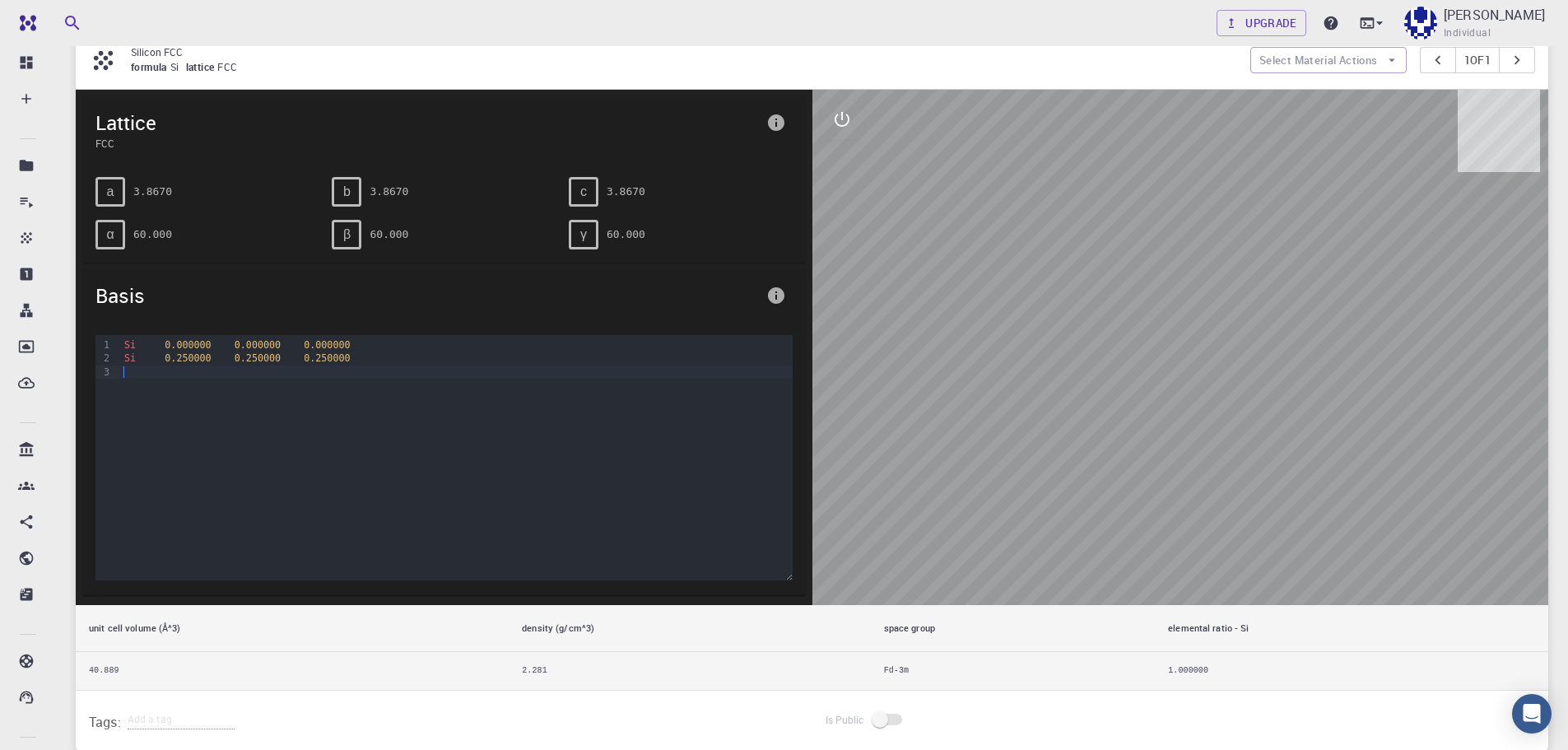
scroll to position [0, 0]
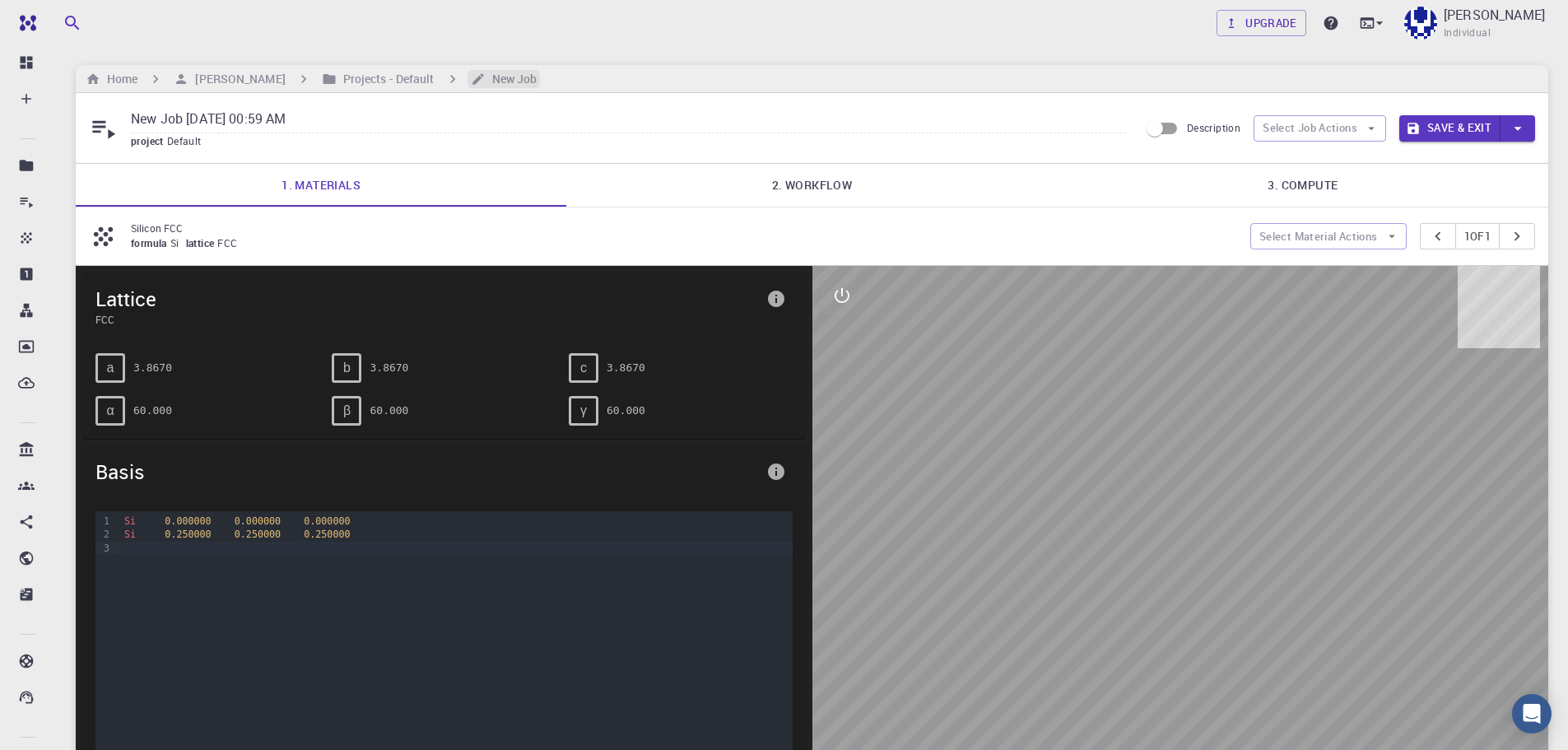
click at [519, 73] on h6 "New Job" at bounding box center [511, 79] width 51 height 18
click at [518, 73] on h6 "New Job" at bounding box center [511, 79] width 51 height 18
click at [491, 67] on div "Home [PERSON_NAME] Projects - Default New Job" at bounding box center [812, 79] width 1473 height 28
click at [486, 79] on icon "breadcrumb" at bounding box center [478, 79] width 15 height 15
click at [484, 81] on icon "breadcrumb" at bounding box center [478, 79] width 12 height 12
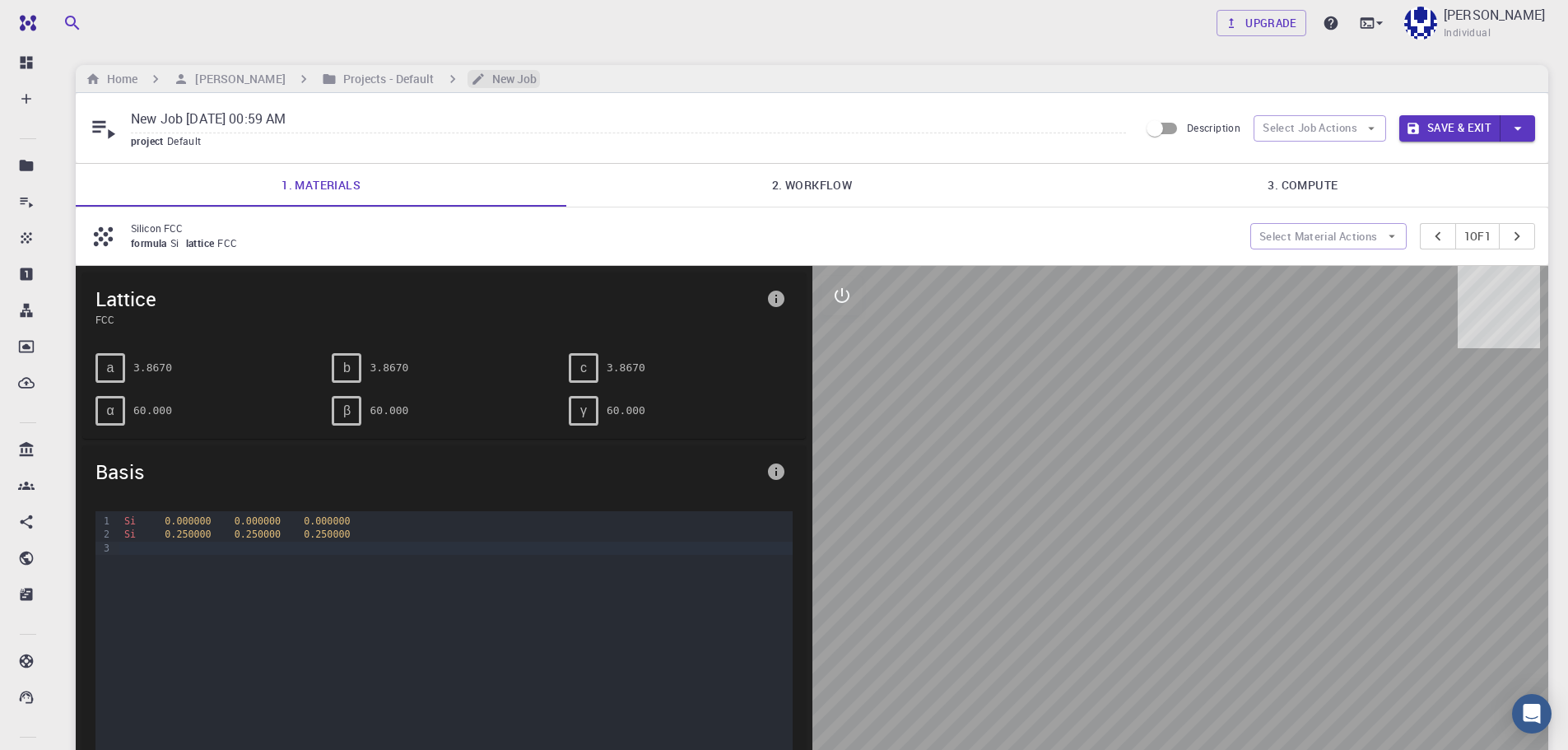
click at [484, 81] on icon "breadcrumb" at bounding box center [478, 79] width 12 height 12
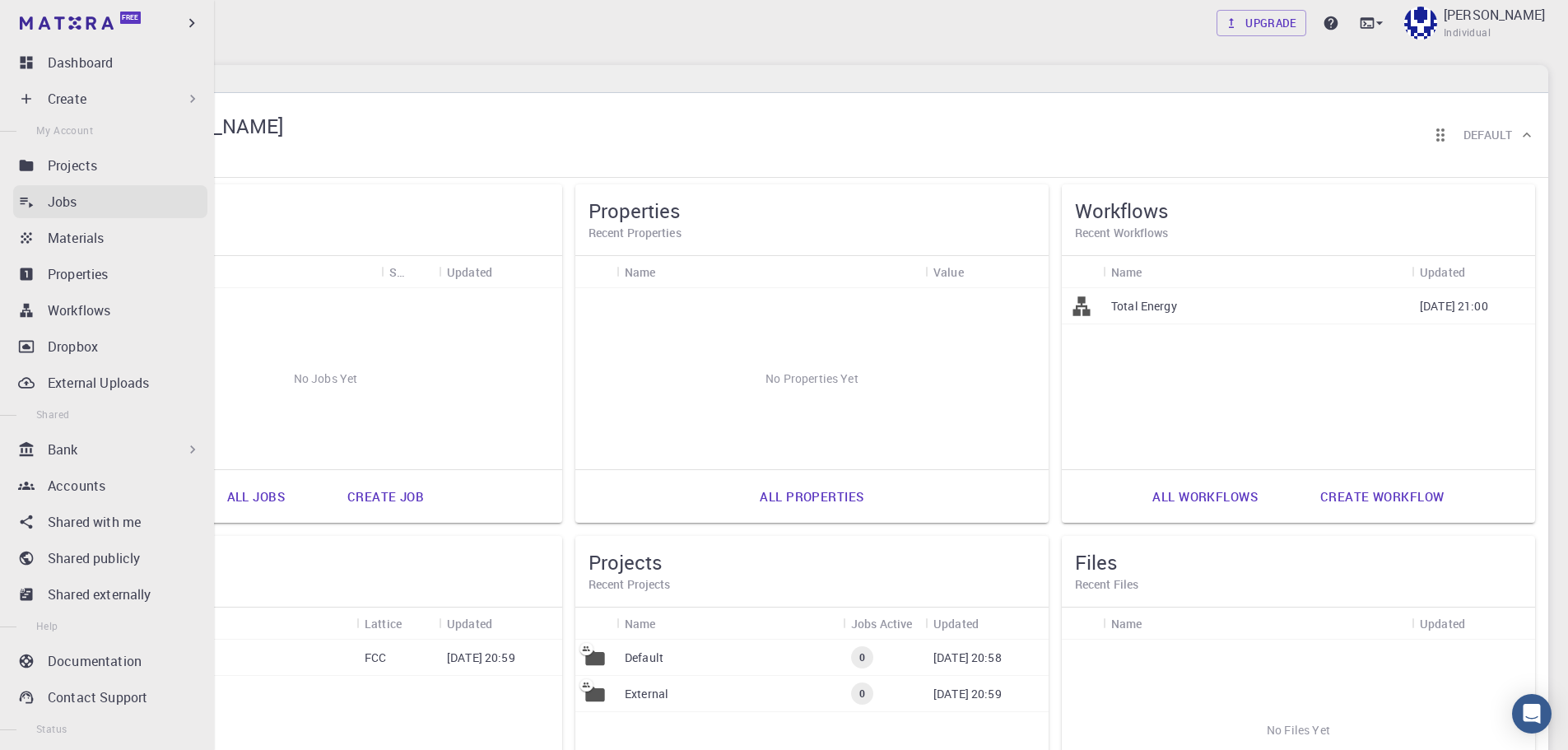
click at [28, 206] on icon at bounding box center [27, 202] width 17 height 17
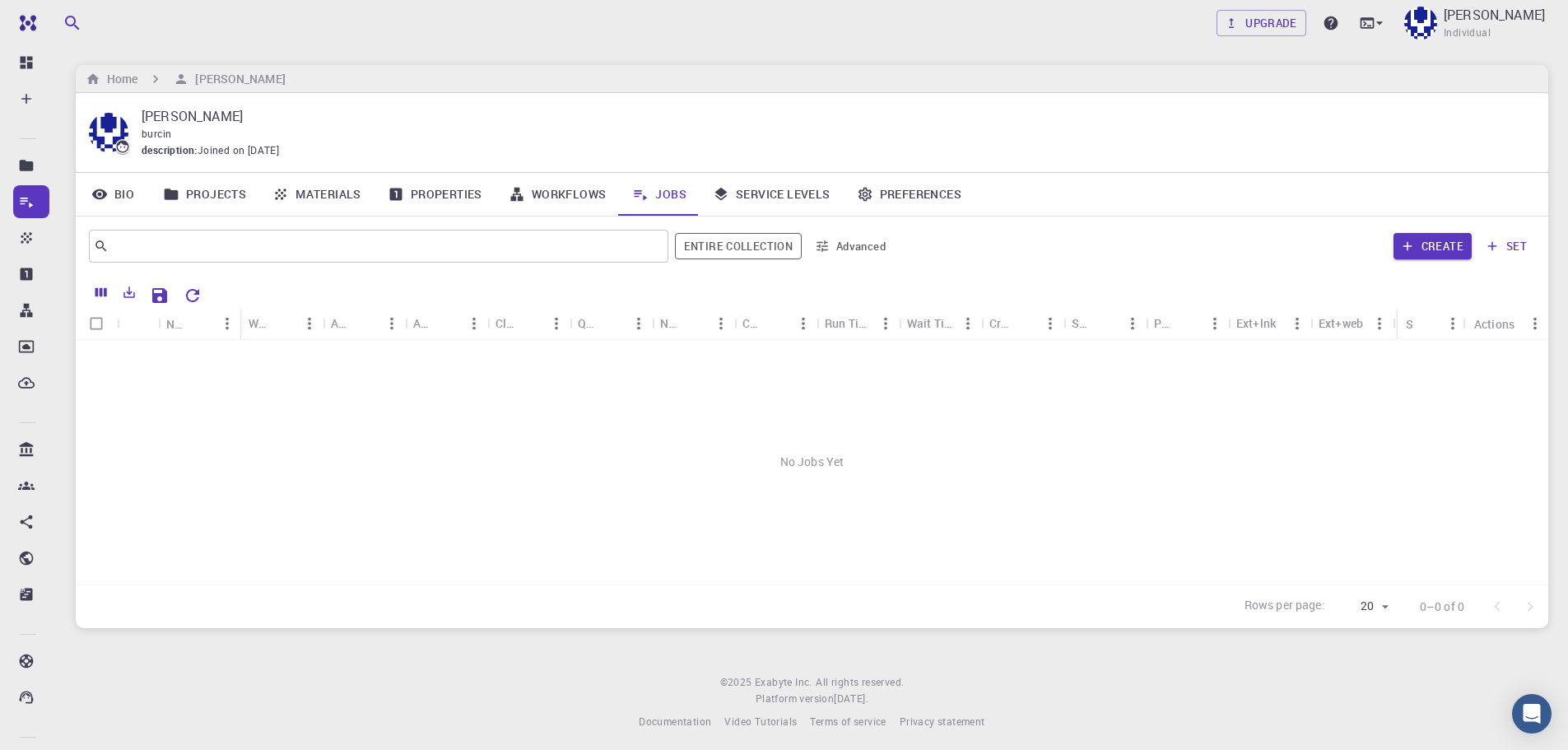
click at [183, 198] on link "Projects" at bounding box center [204, 194] width 110 height 43
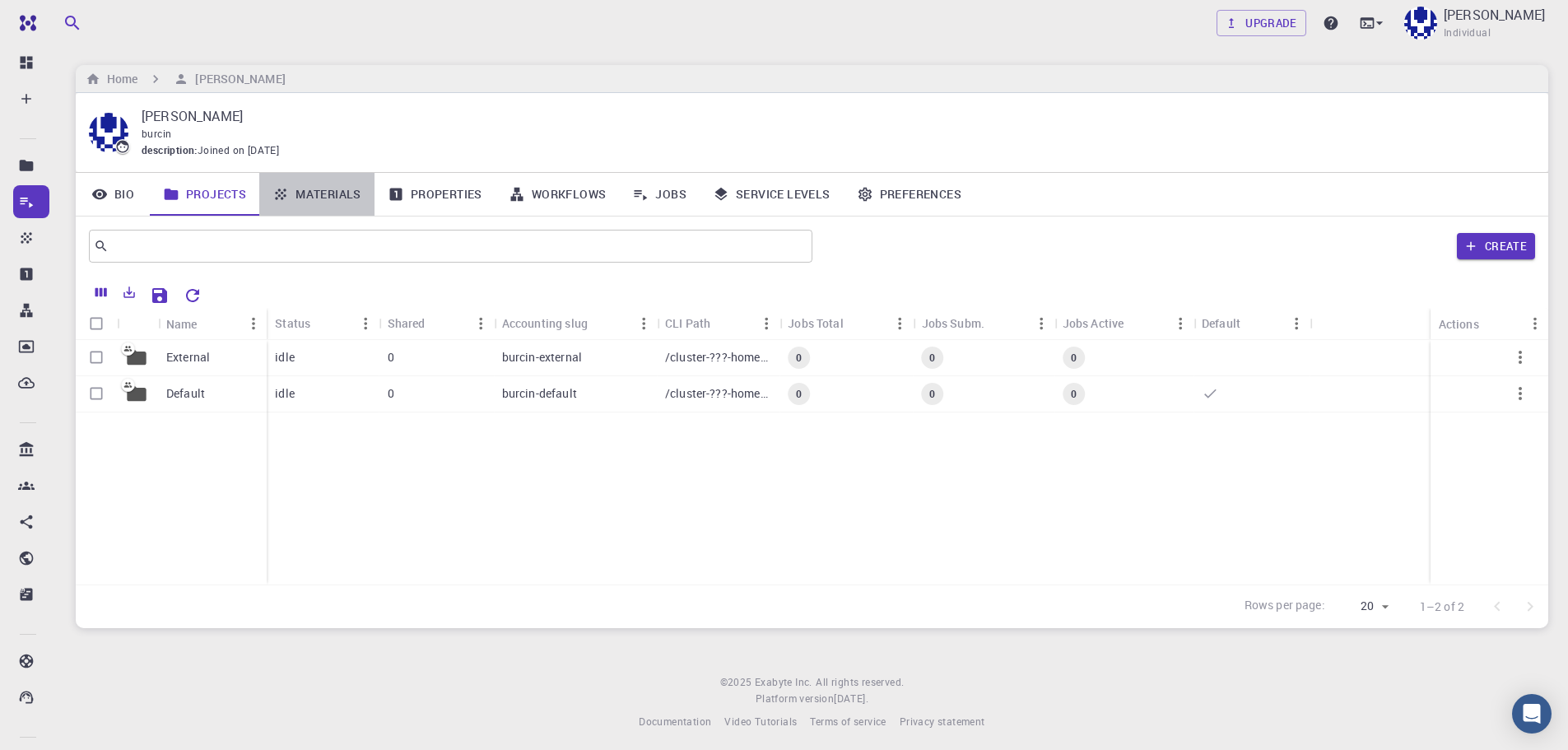
click at [312, 199] on link "Materials" at bounding box center [316, 194] width 115 height 43
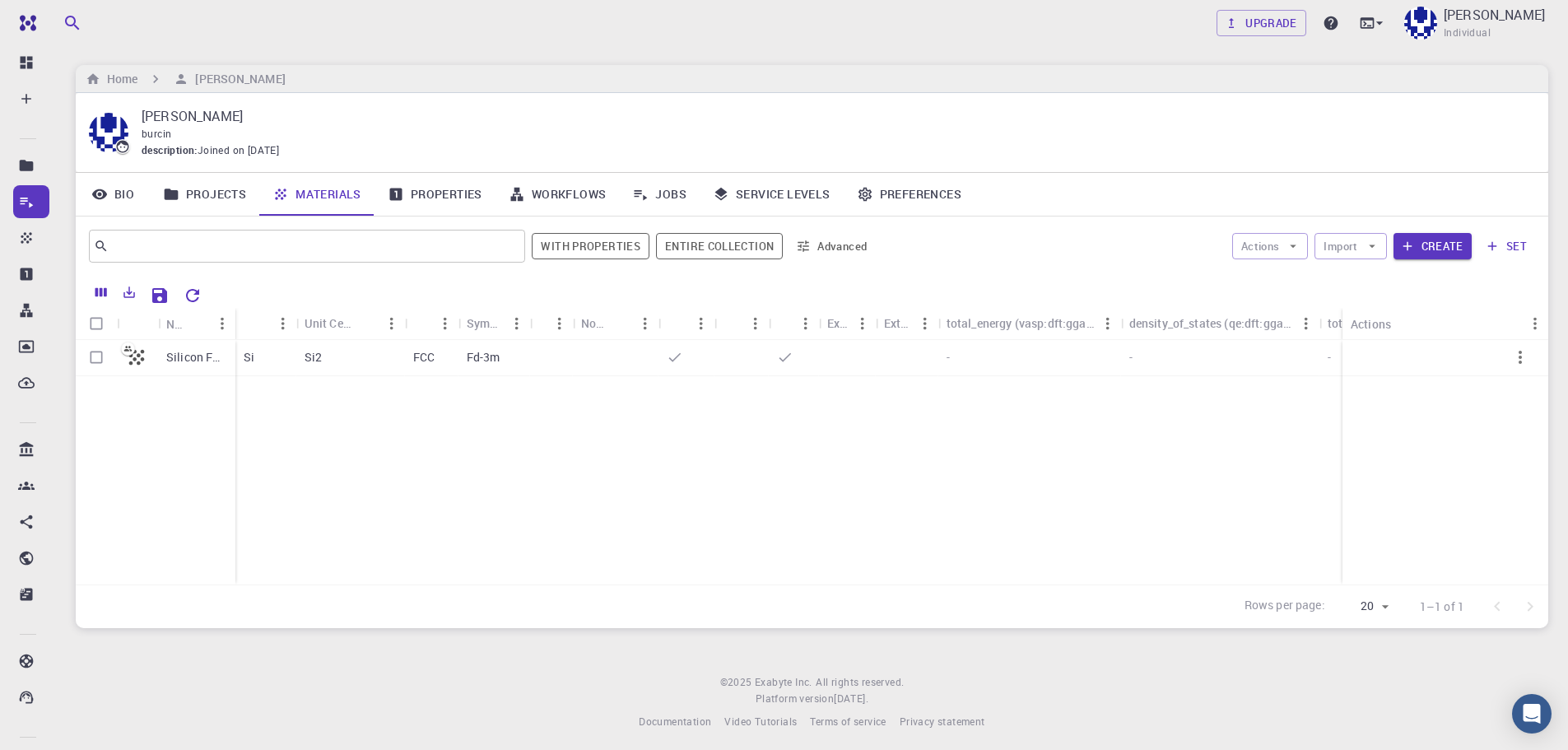
click at [454, 192] on link "Properties" at bounding box center [435, 194] width 121 height 43
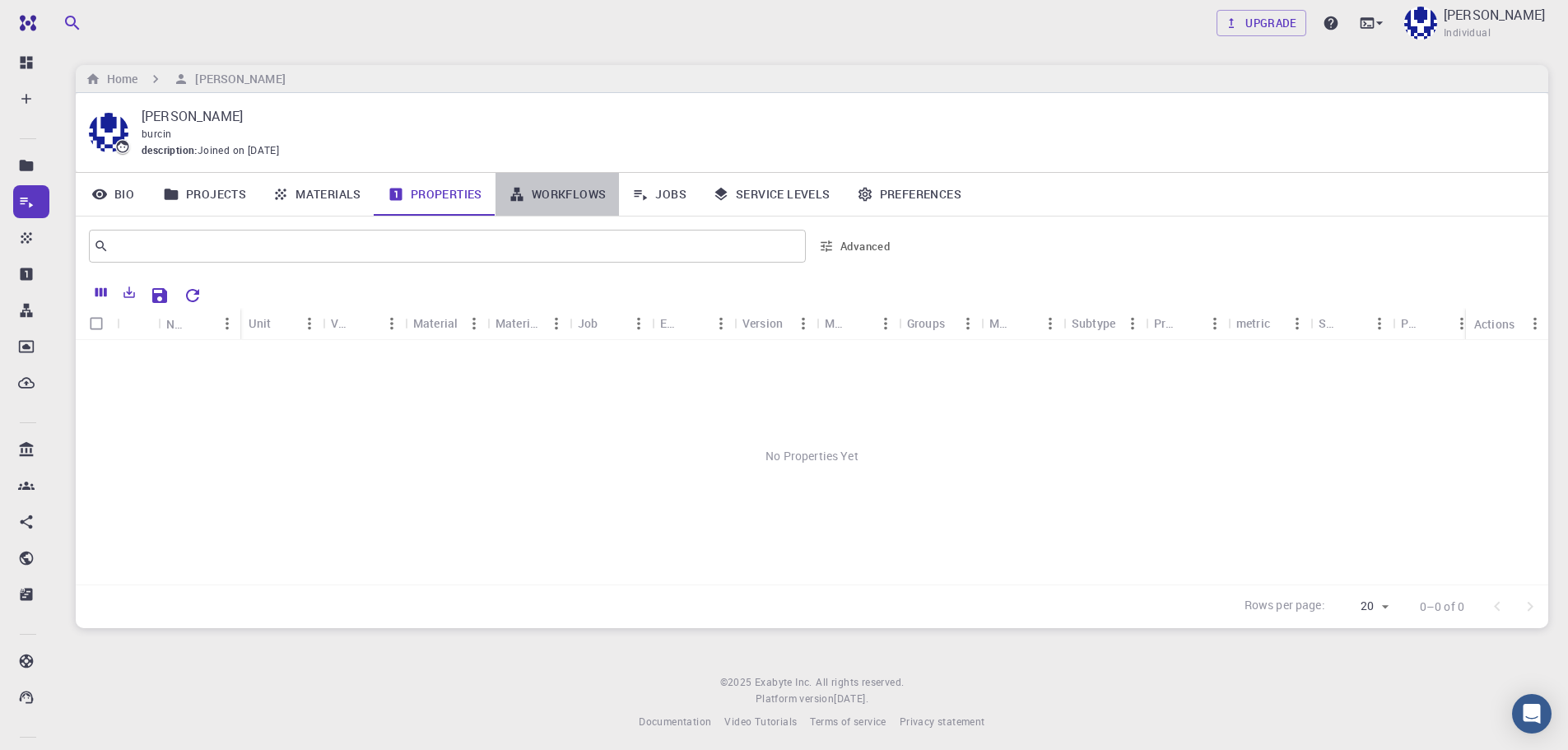
click at [545, 192] on link "Workflows" at bounding box center [558, 194] width 125 height 43
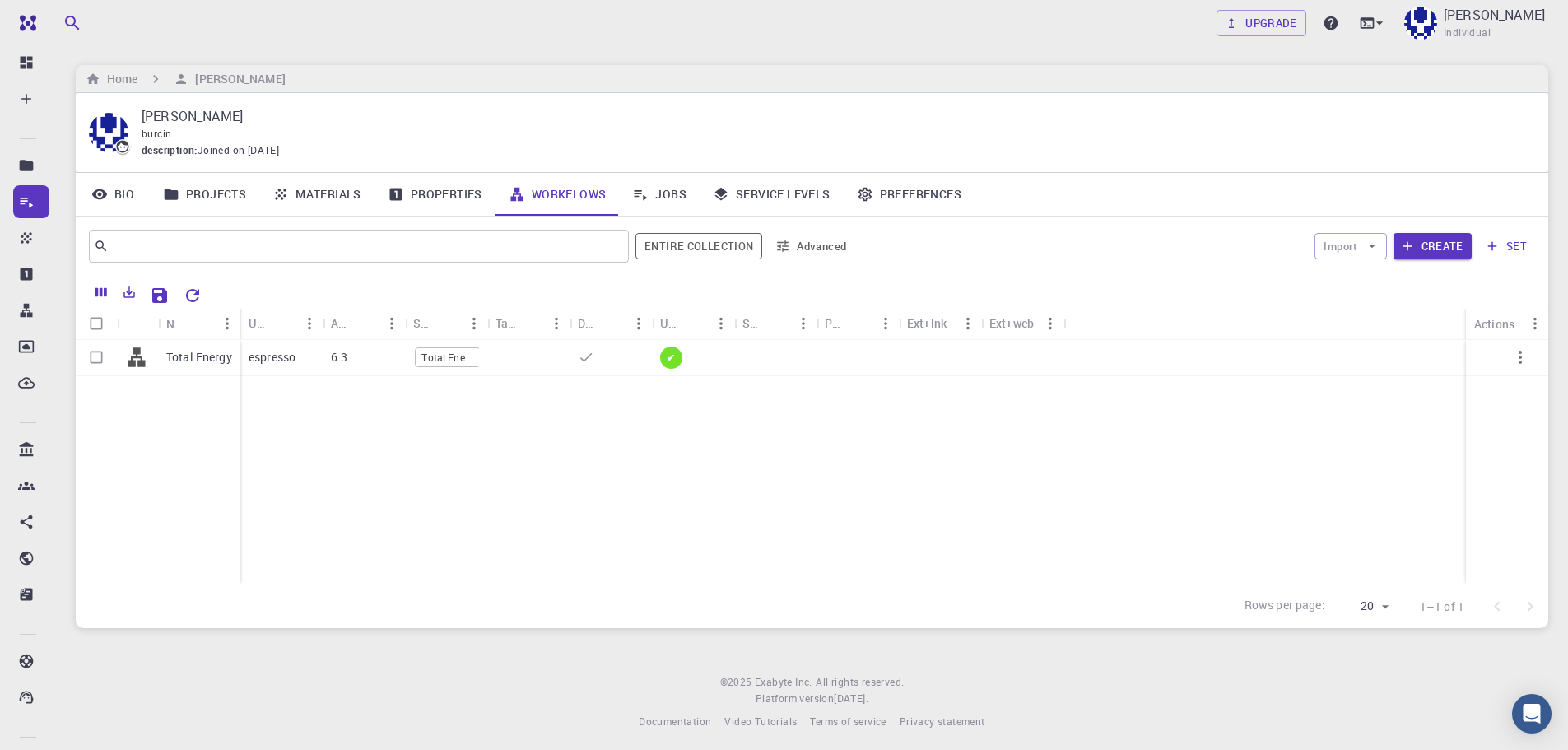
click at [666, 194] on link "Jobs" at bounding box center [659, 194] width 81 height 43
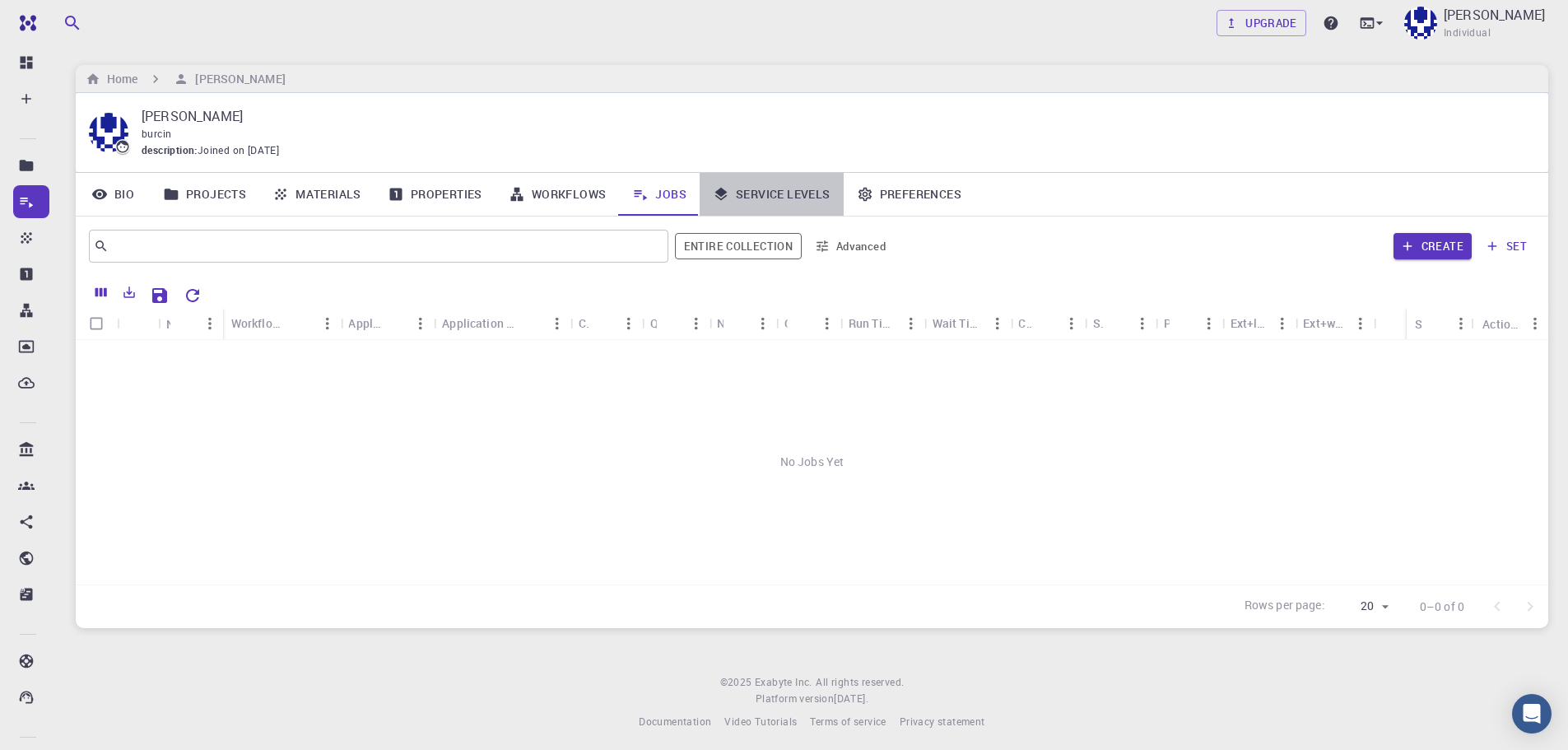
click at [758, 192] on link "Service Levels" at bounding box center [772, 194] width 144 height 43
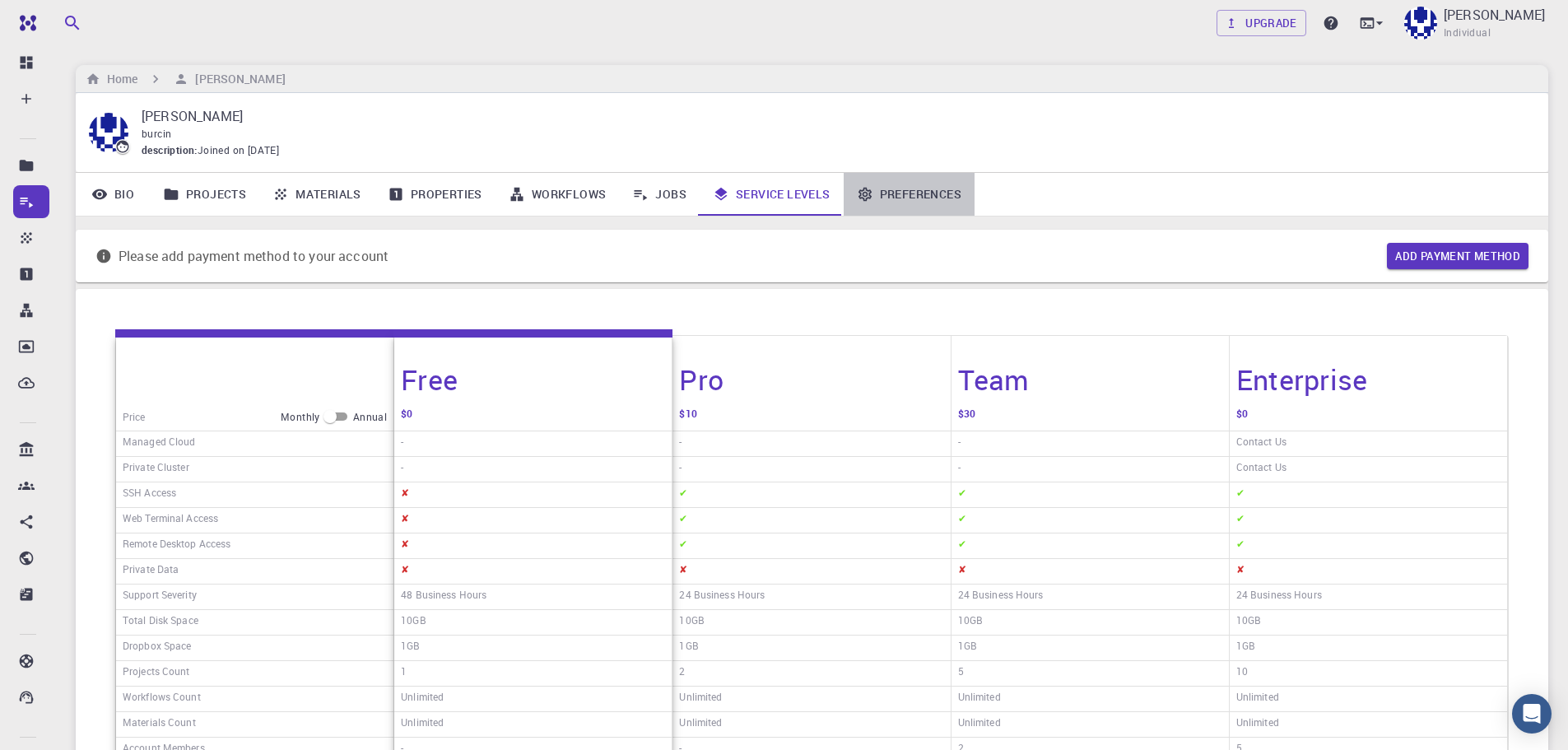
click at [886, 194] on link "Preferences" at bounding box center [909, 194] width 131 height 43
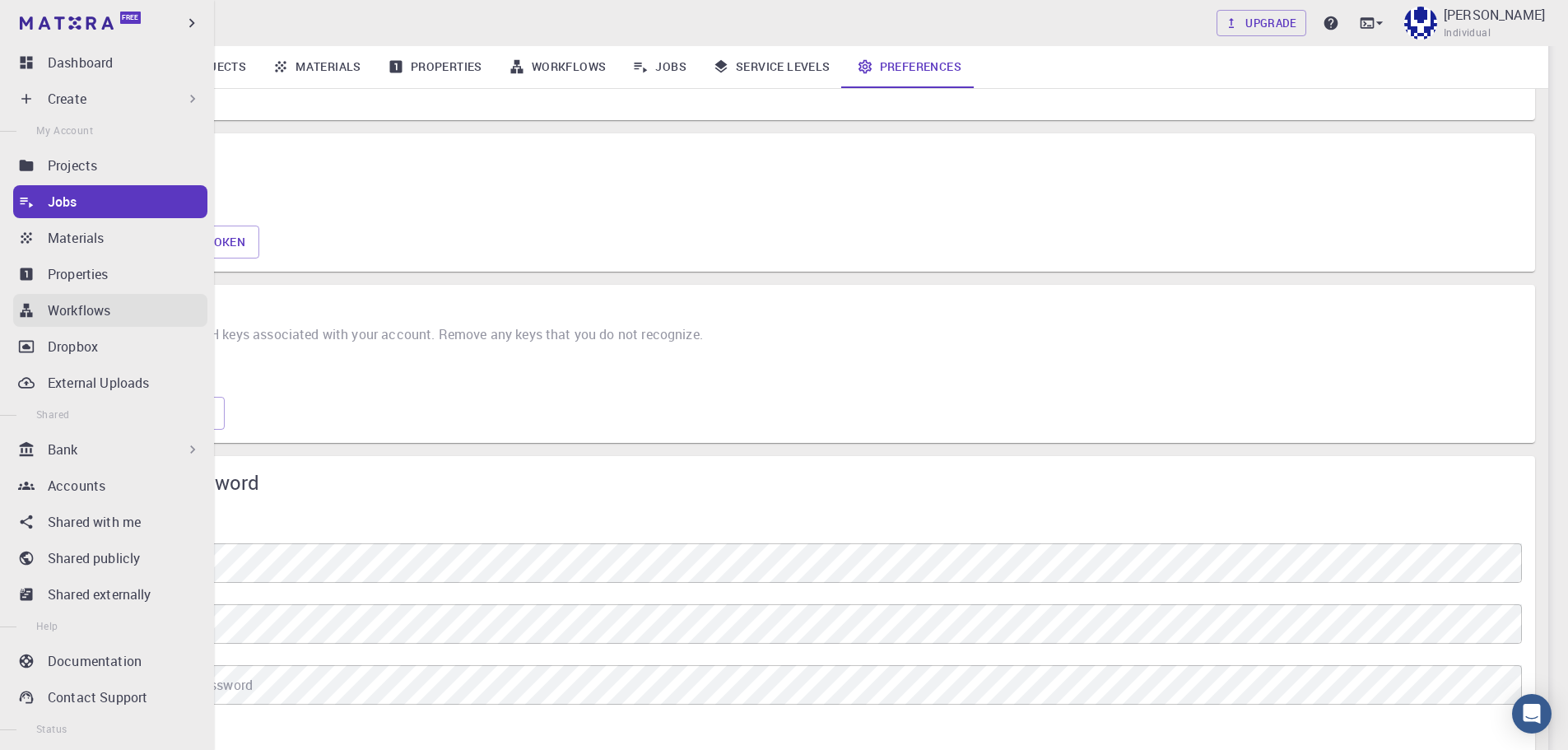
scroll to position [1090, 0]
click at [61, 346] on p "Dropbox" at bounding box center [73, 347] width 50 height 20
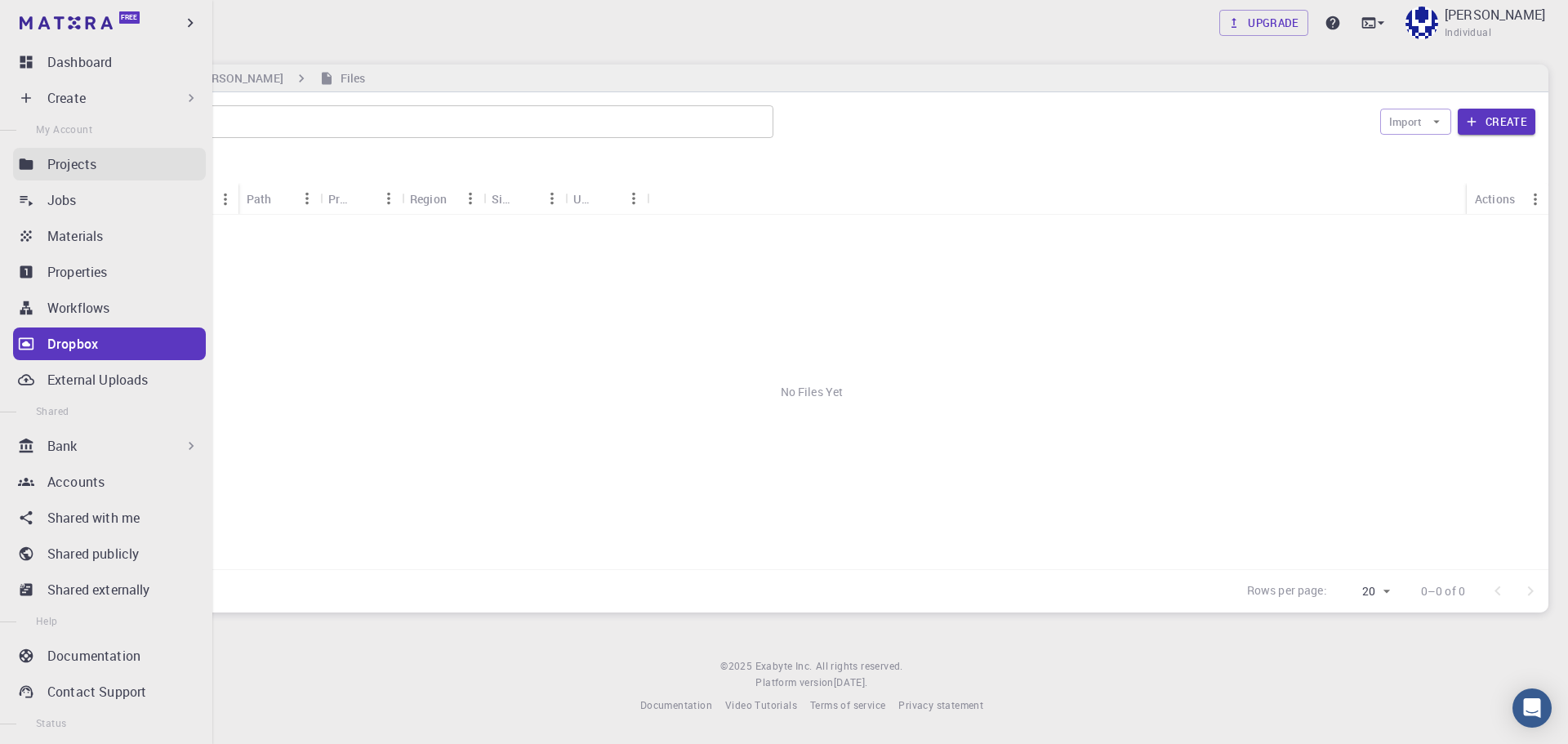
click at [78, 166] on p "Projects" at bounding box center [72, 164] width 49 height 20
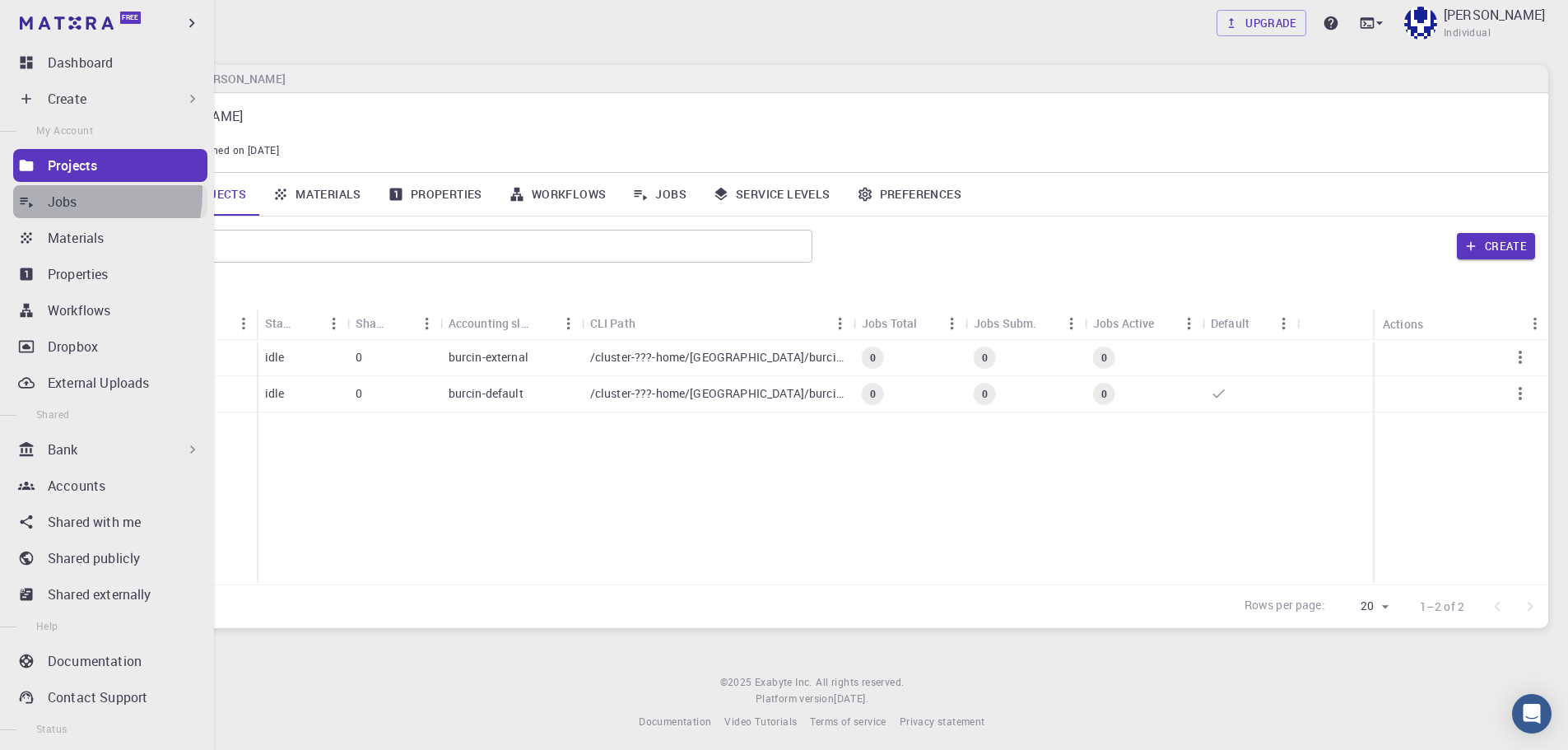
click at [74, 194] on p "Jobs" at bounding box center [63, 202] width 30 height 20
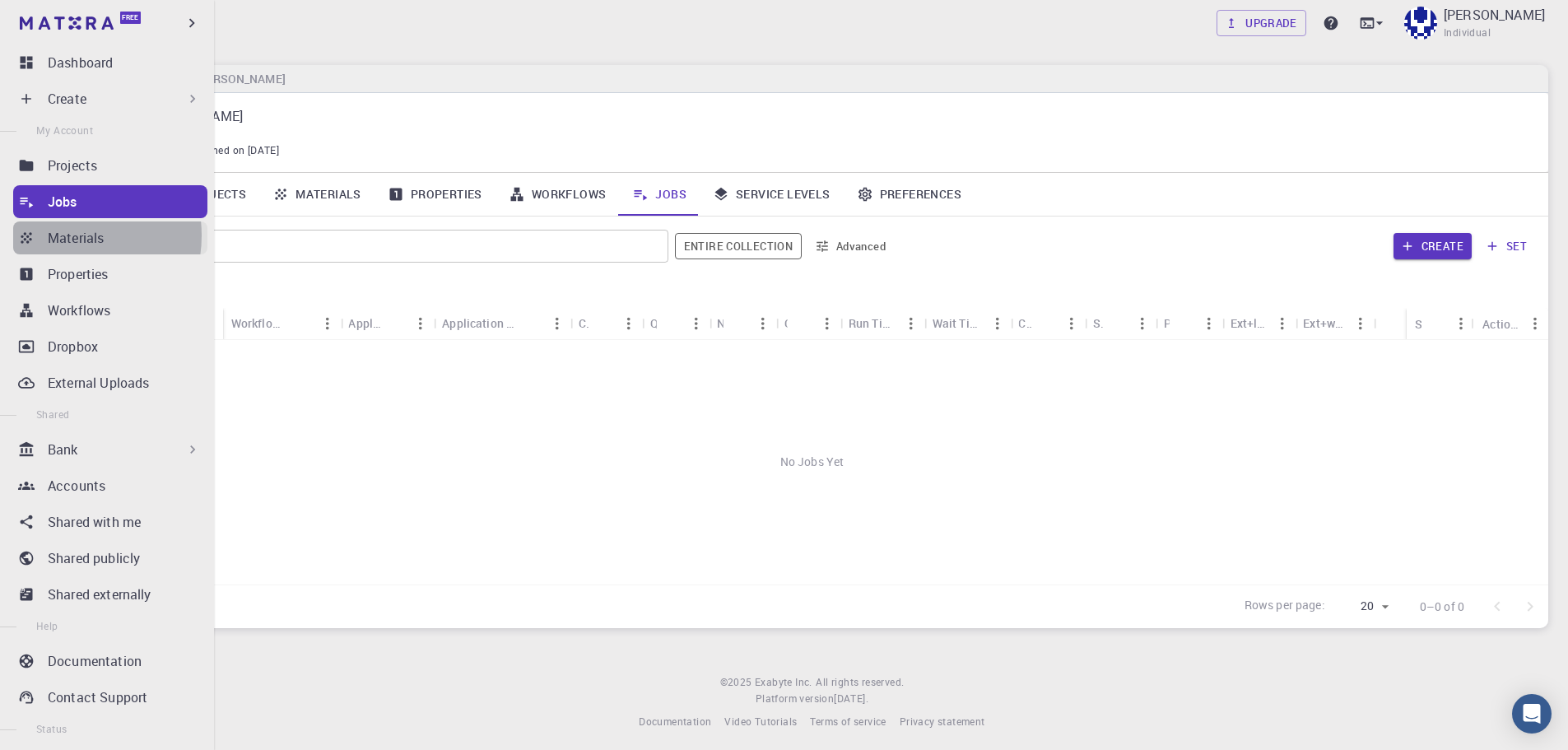
click at [65, 236] on p "Materials" at bounding box center [76, 238] width 56 height 20
